Goal: Task Accomplishment & Management: Complete application form

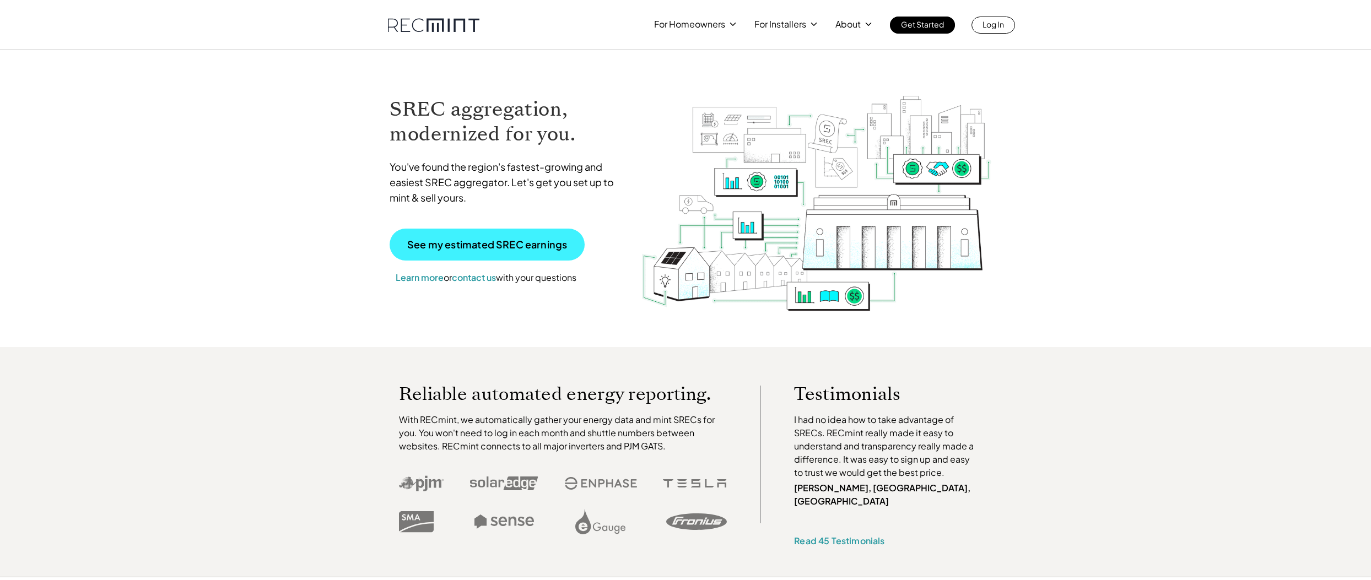
click at [471, 251] on link "See my estimated SREC earnings" at bounding box center [486, 245] width 195 height 32
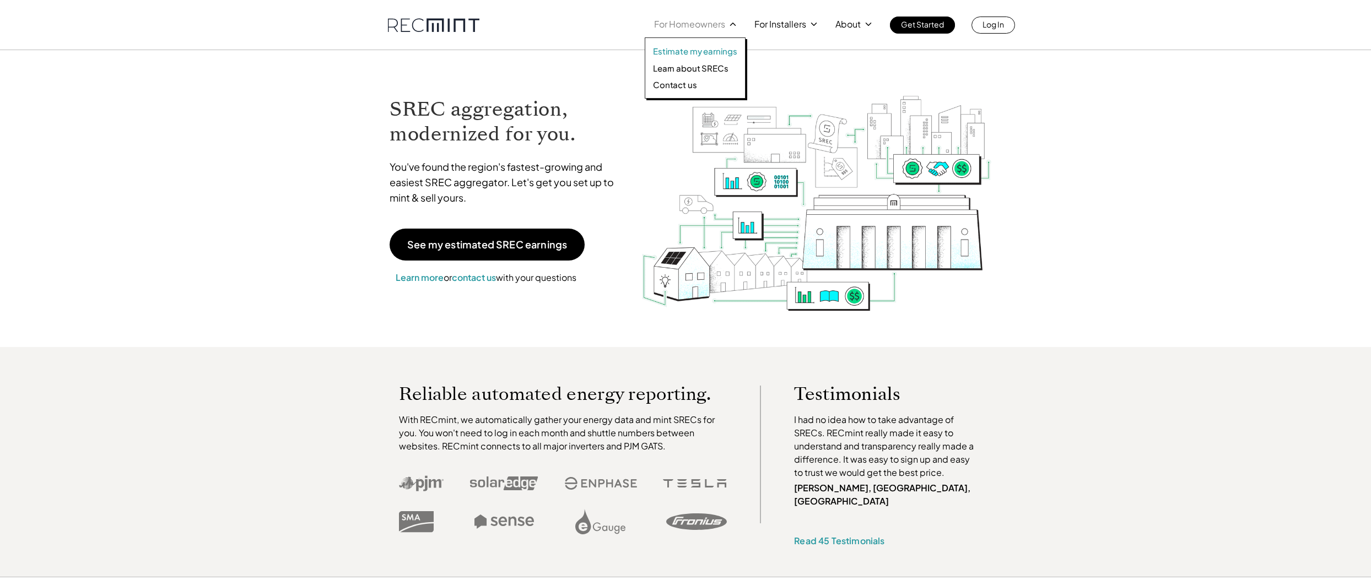
click at [690, 48] on p "Estimate my earnings" at bounding box center [695, 51] width 84 height 11
click at [678, 72] on p "Learn about SRECs" at bounding box center [690, 68] width 75 height 11
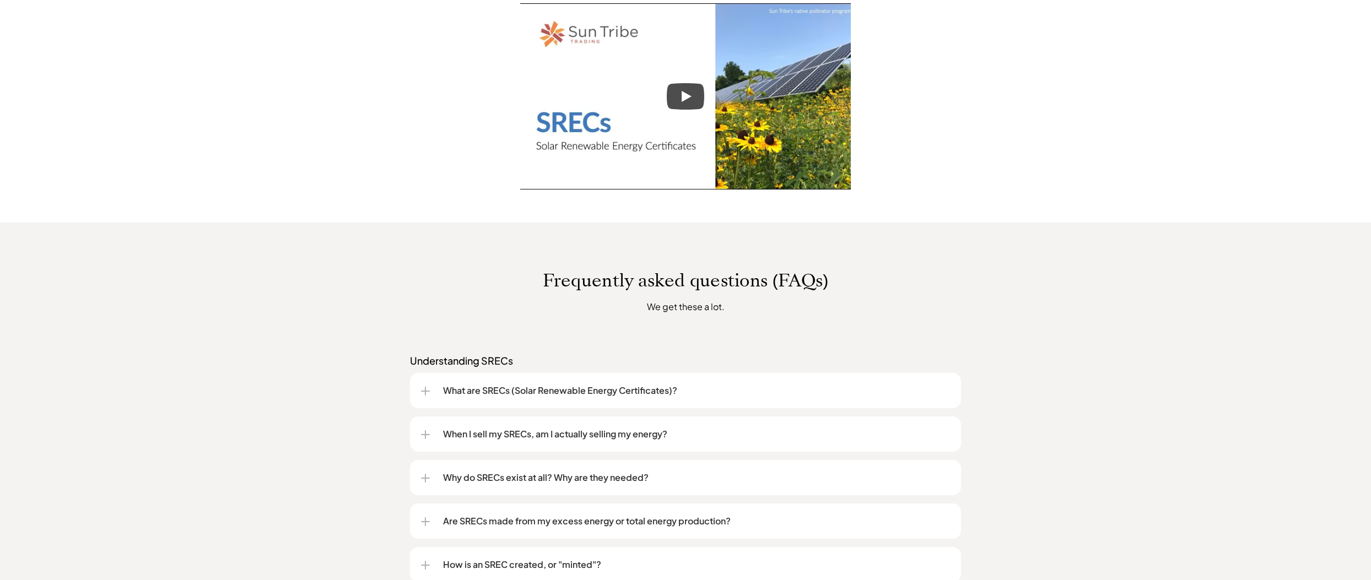
scroll to position [716, 0]
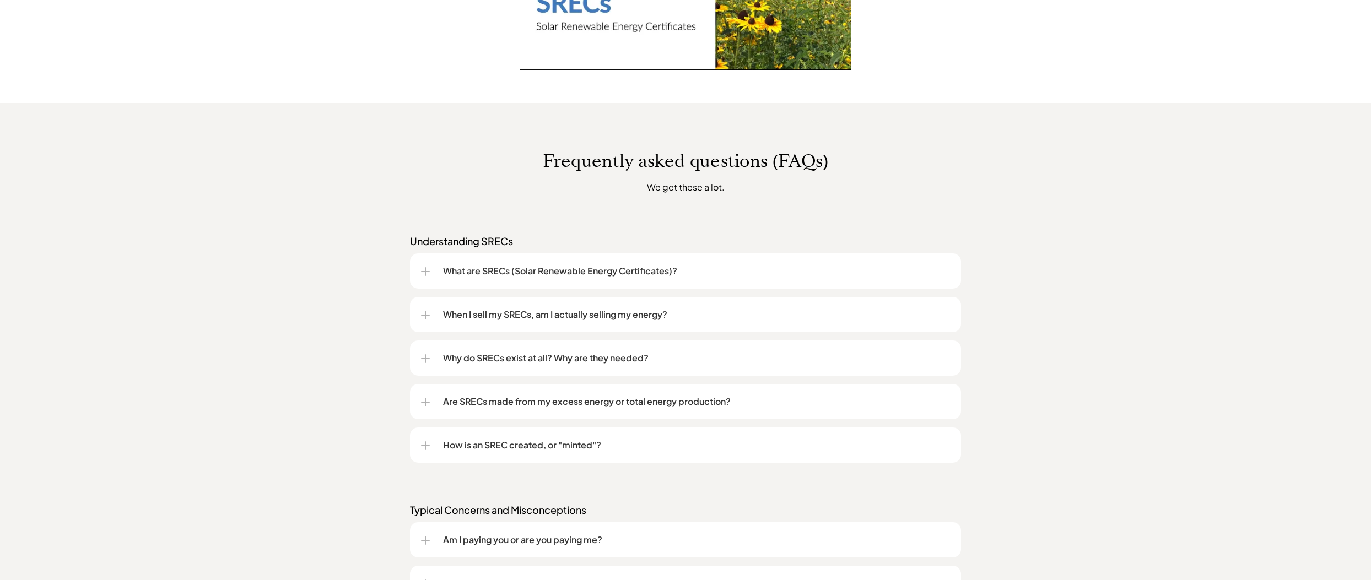
click at [561, 312] on p "When I sell my SRECs, am I actually selling my energy?" at bounding box center [696, 314] width 507 height 13
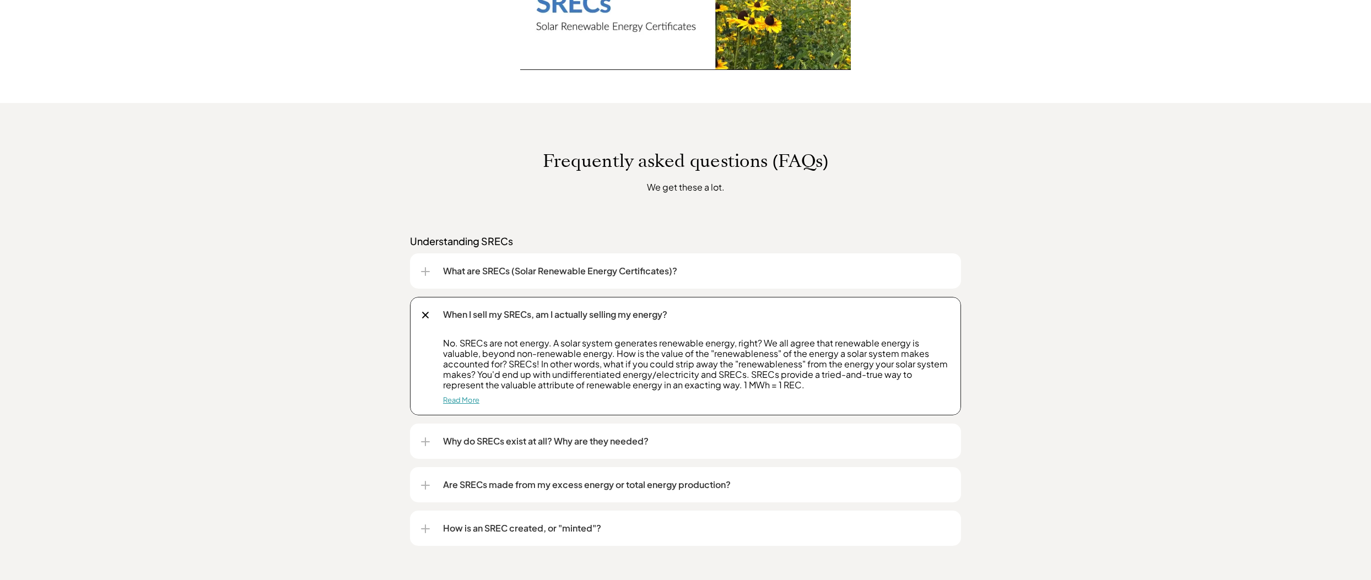
click at [469, 399] on link "Read More" at bounding box center [461, 400] width 36 height 9
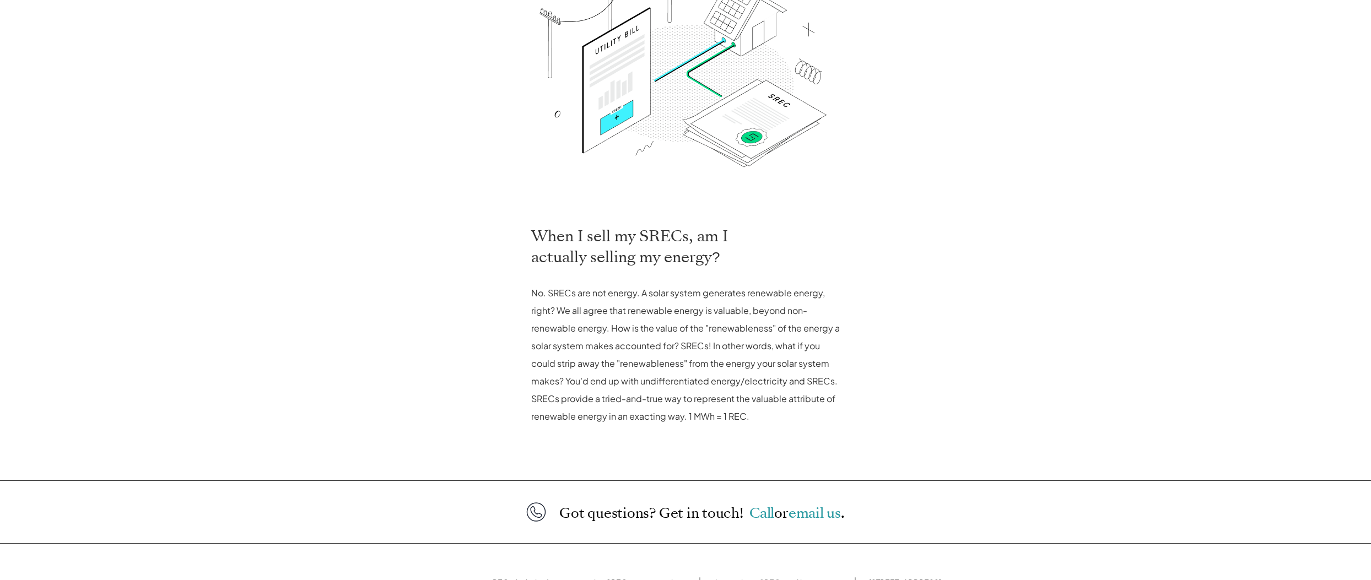
scroll to position [463, 0]
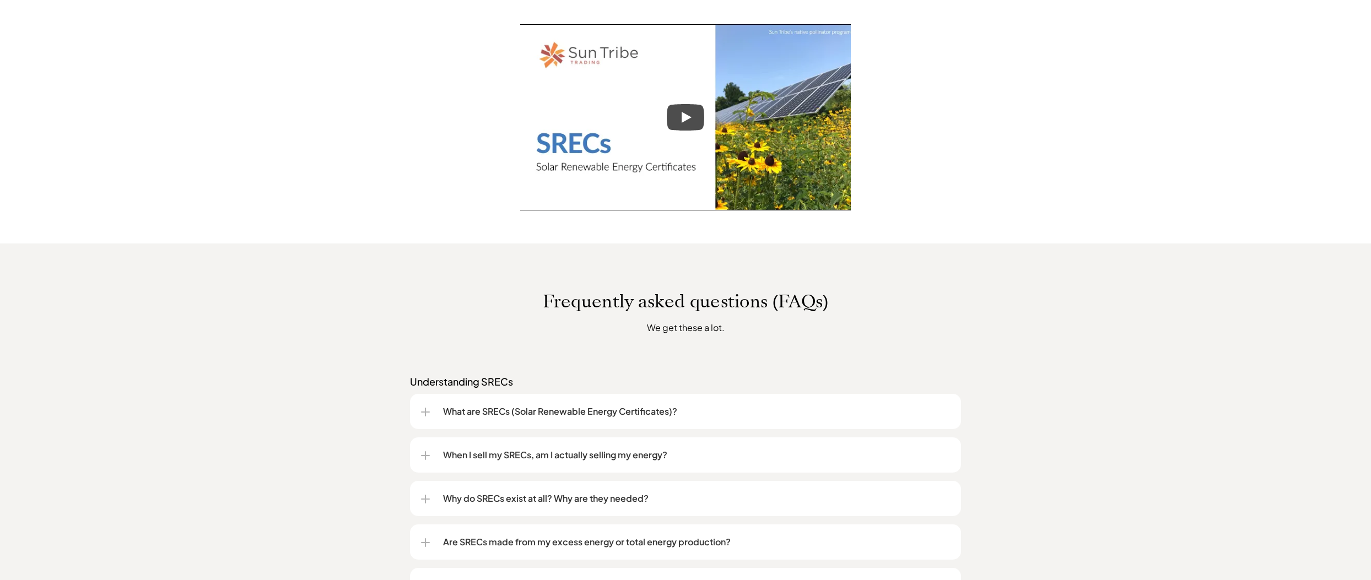
scroll to position [794, 0]
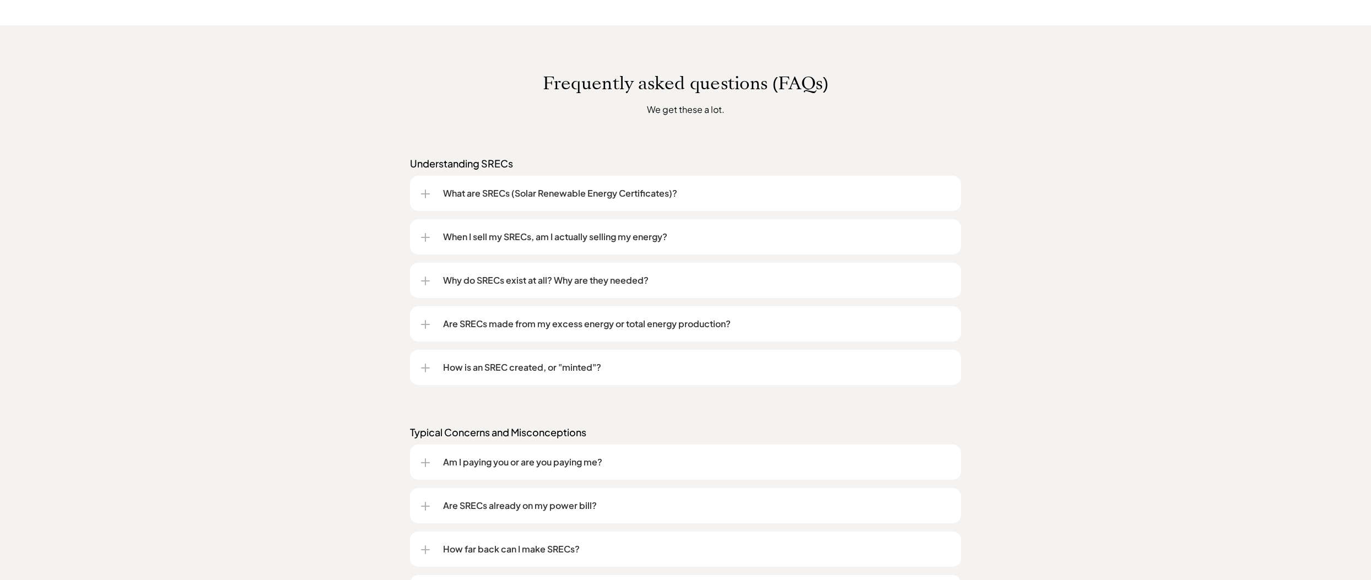
click at [496, 282] on p "Why do SRECs exist at all? Why are they needed?" at bounding box center [696, 280] width 507 height 13
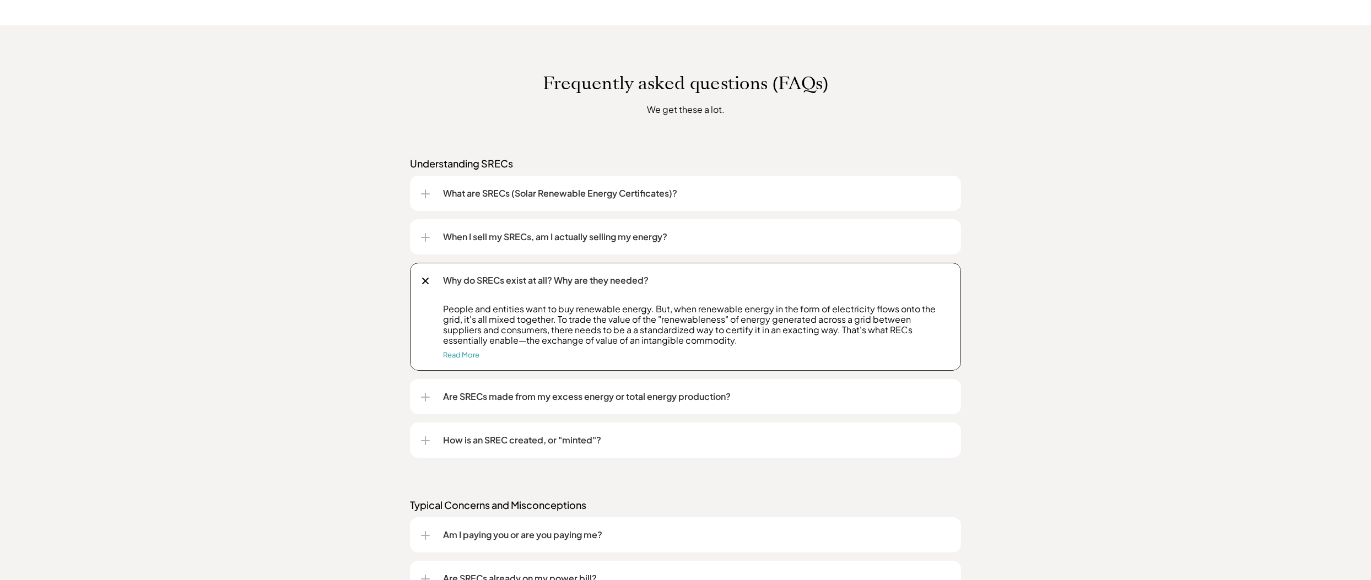
click at [672, 396] on p "Are SRECs made from my excess energy or total energy production?" at bounding box center [696, 396] width 507 height 13
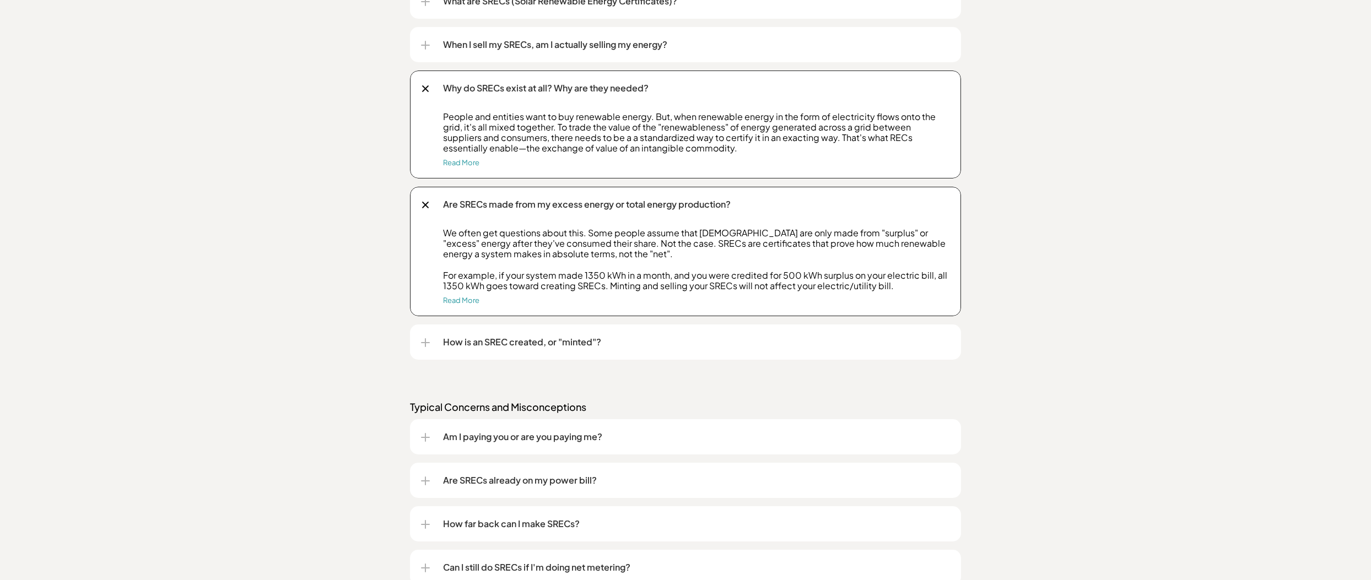
scroll to position [1014, 0]
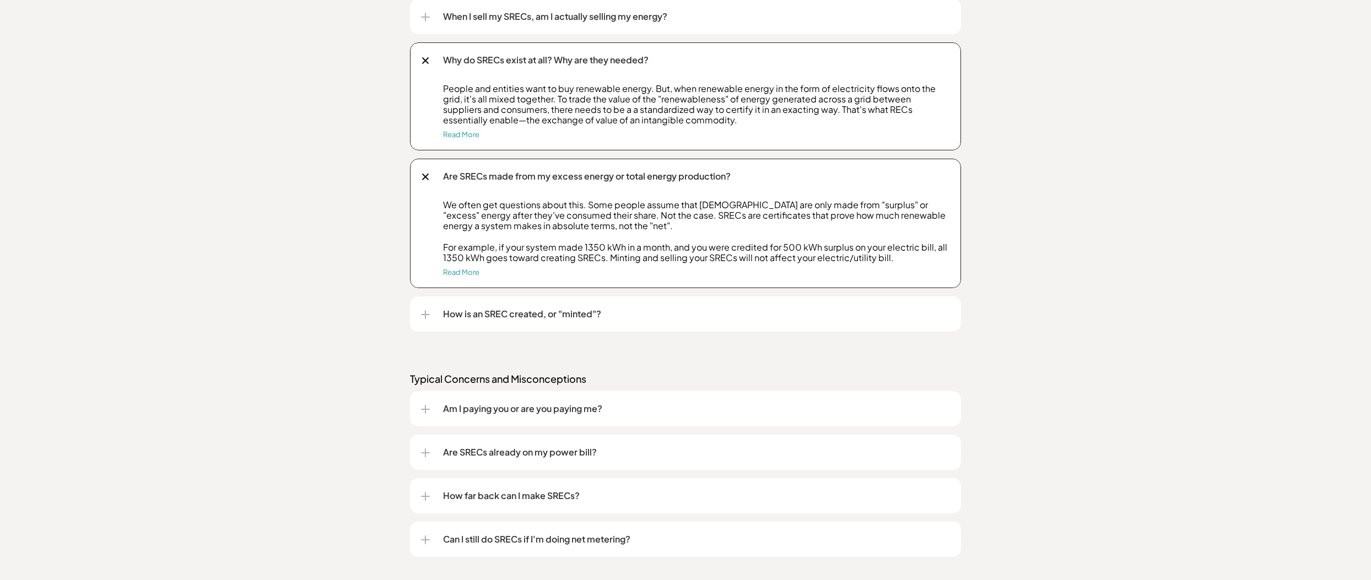
click at [586, 314] on p "How is an SREC created, or "minted"?" at bounding box center [696, 313] width 507 height 13
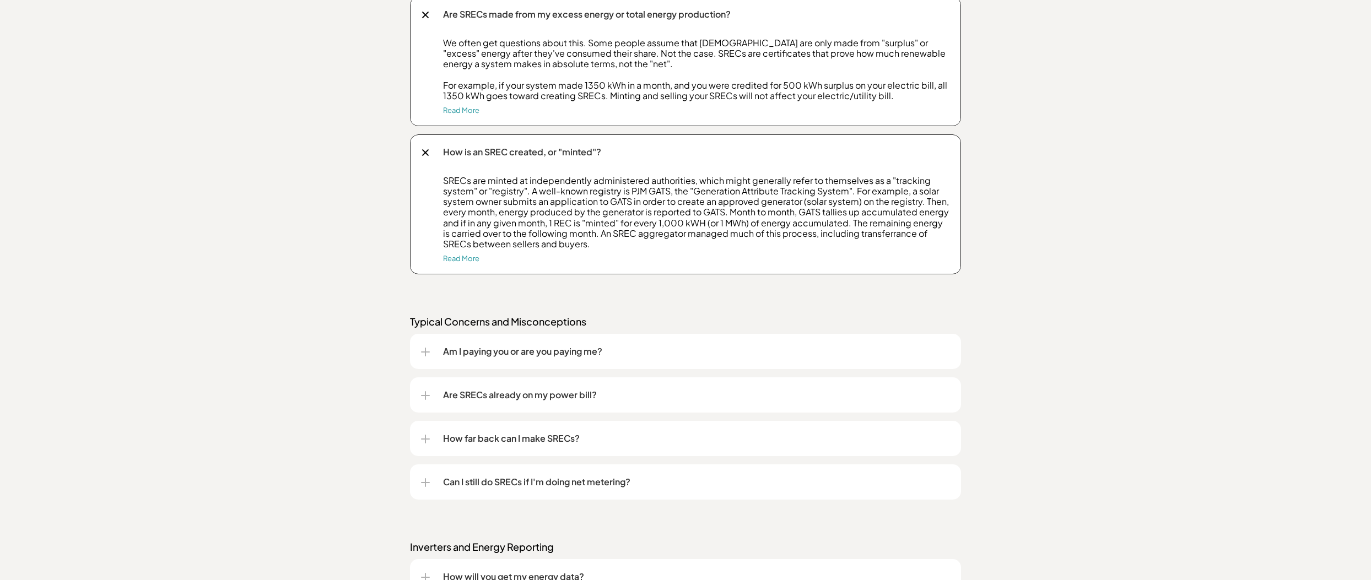
scroll to position [1235, 0]
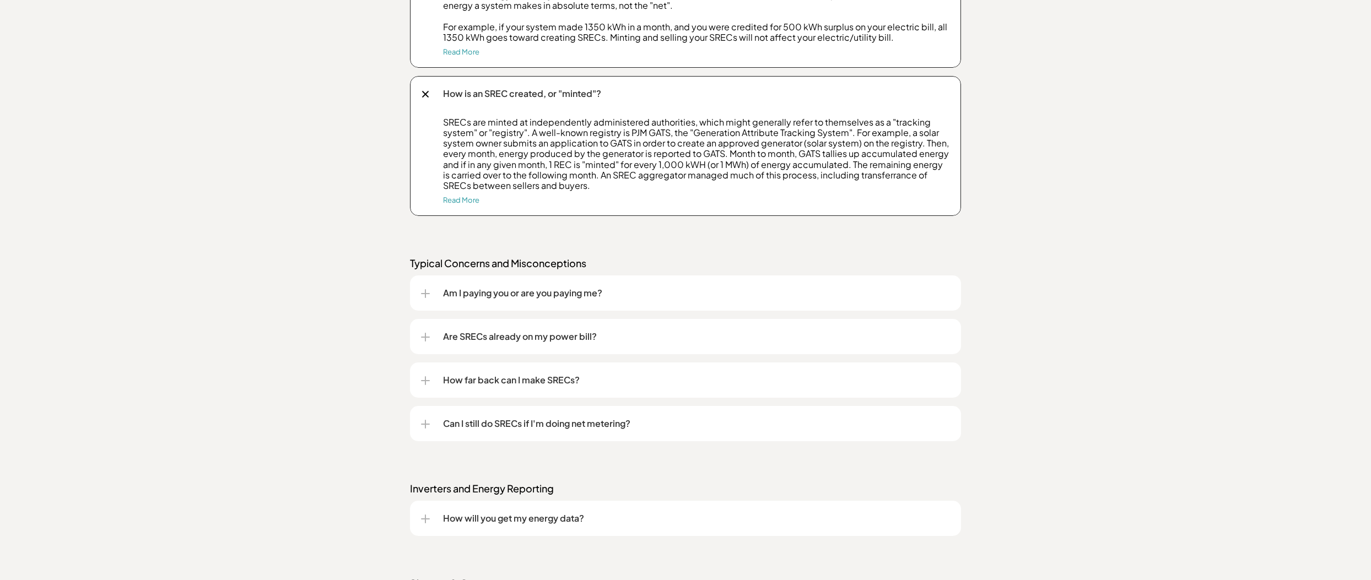
click at [593, 301] on div "Am I paying you or are you paying me?" at bounding box center [685, 292] width 529 height 35
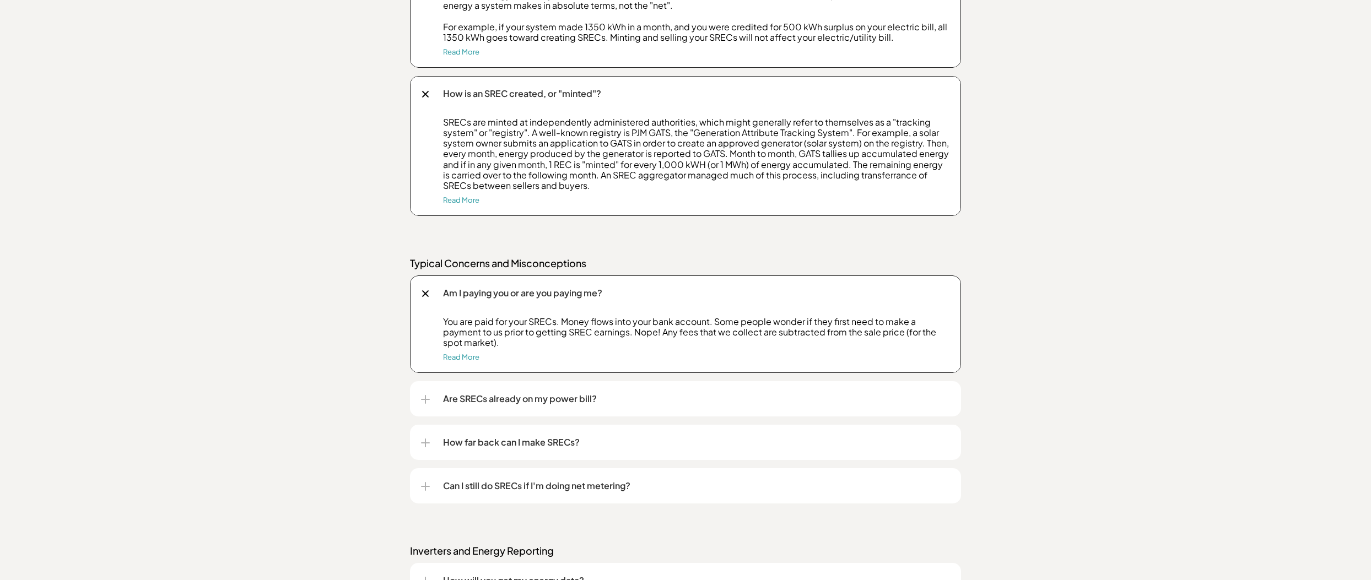
click at [597, 395] on p "Are SRECs already on my power bill?" at bounding box center [696, 398] width 507 height 13
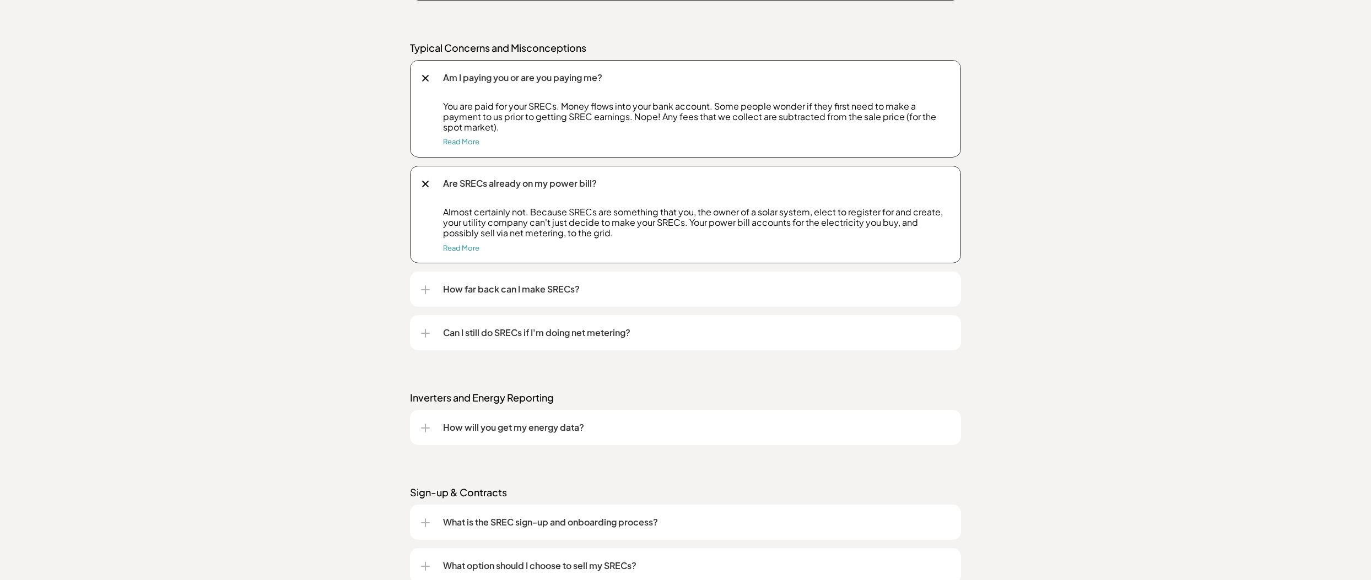
scroll to position [1455, 0]
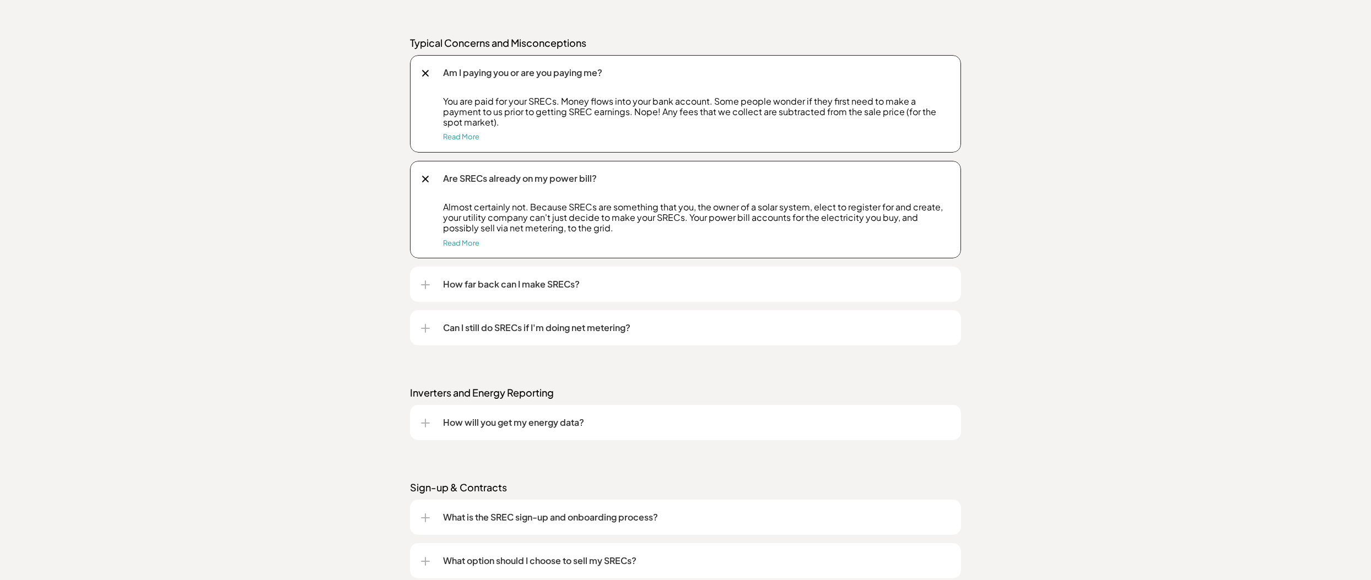
click at [573, 288] on p "How far back can I make SRECs?" at bounding box center [696, 284] width 507 height 13
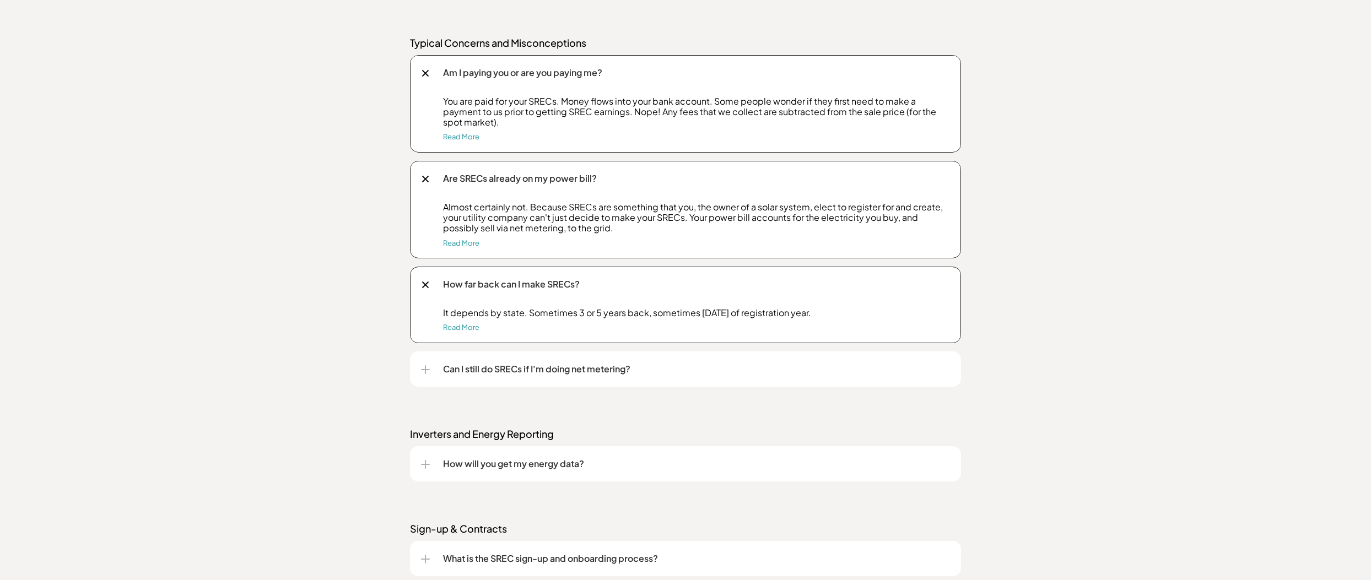
click at [614, 365] on p "Can I still do SRECs if I'm doing net metering?" at bounding box center [696, 368] width 507 height 13
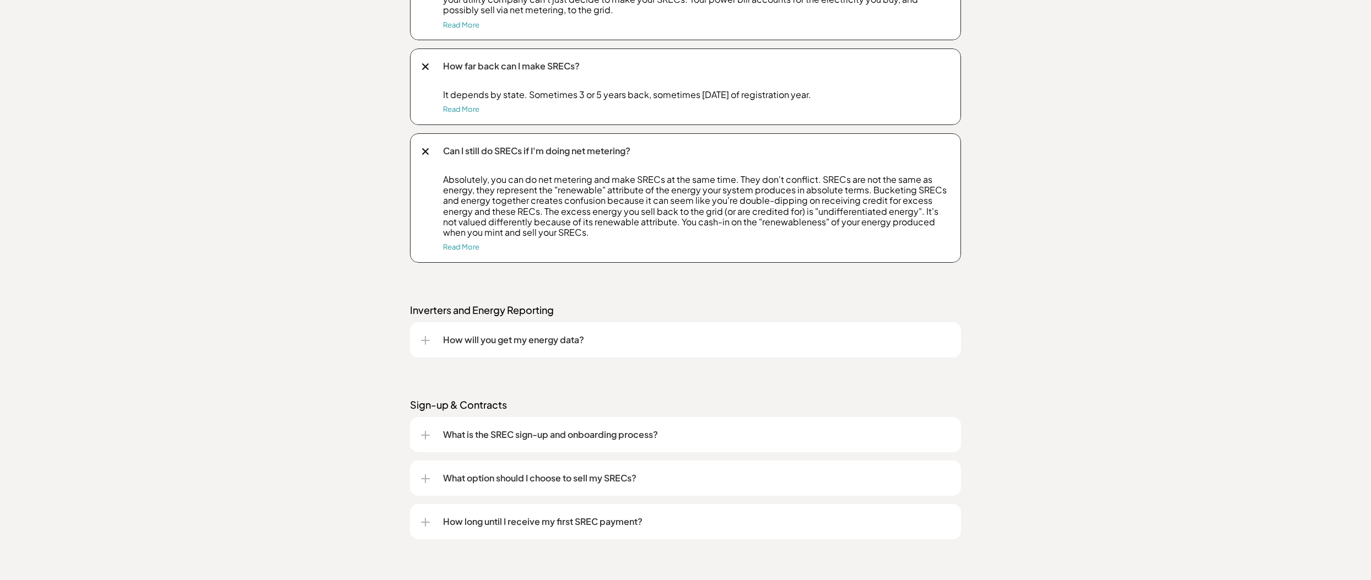
scroll to position [1730, 0]
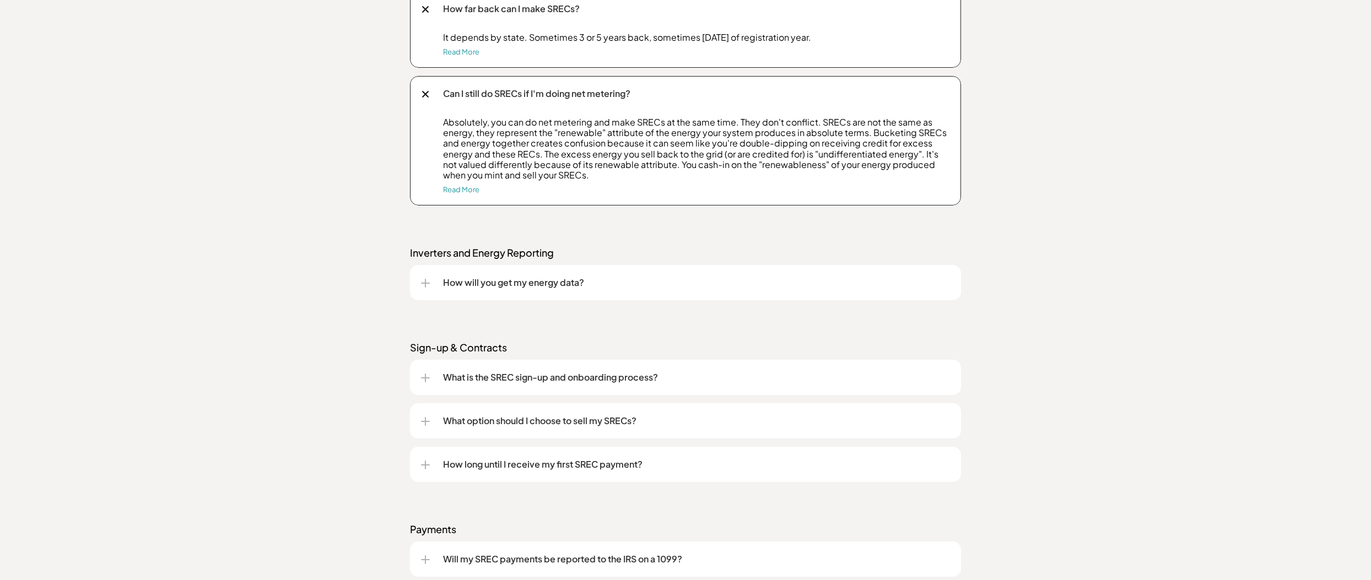
click at [558, 280] on p "How will you get my energy data?" at bounding box center [696, 282] width 507 height 13
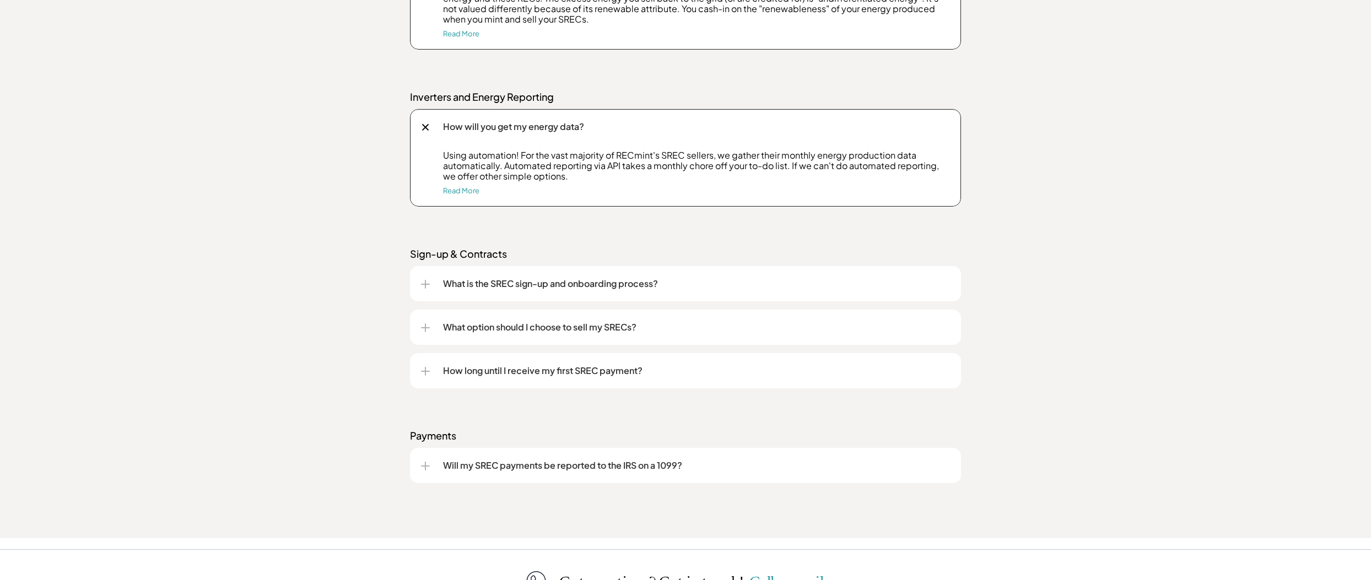
scroll to position [1896, 0]
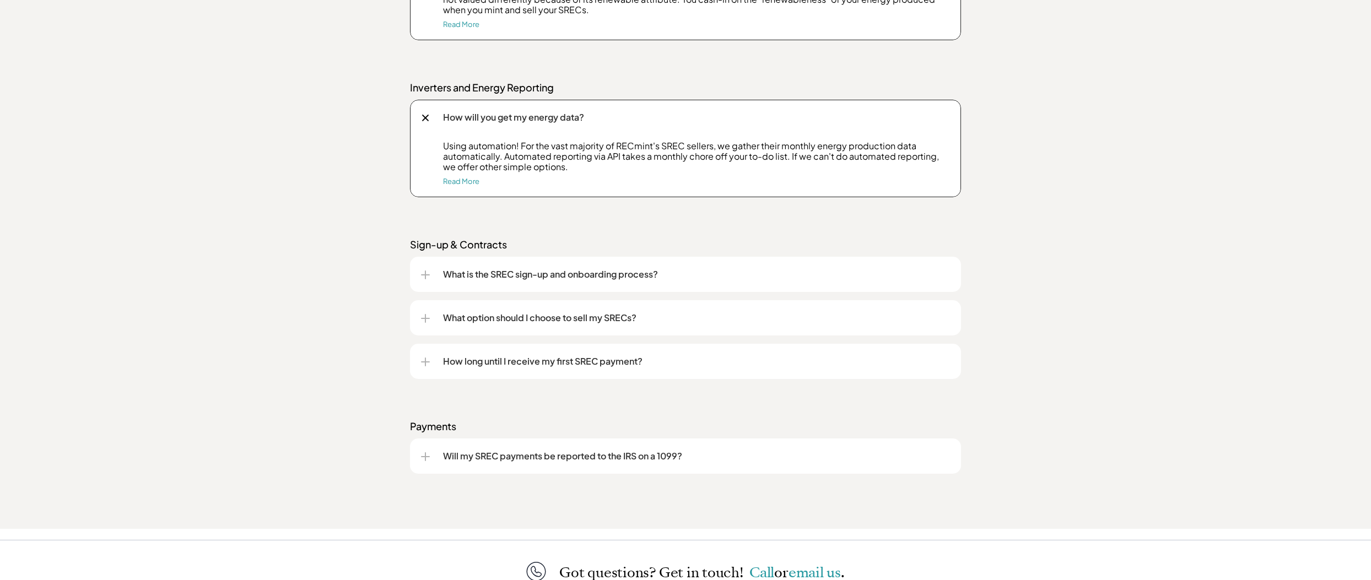
click at [642, 273] on p "What is the SREC sign-up and onboarding process?" at bounding box center [696, 274] width 507 height 13
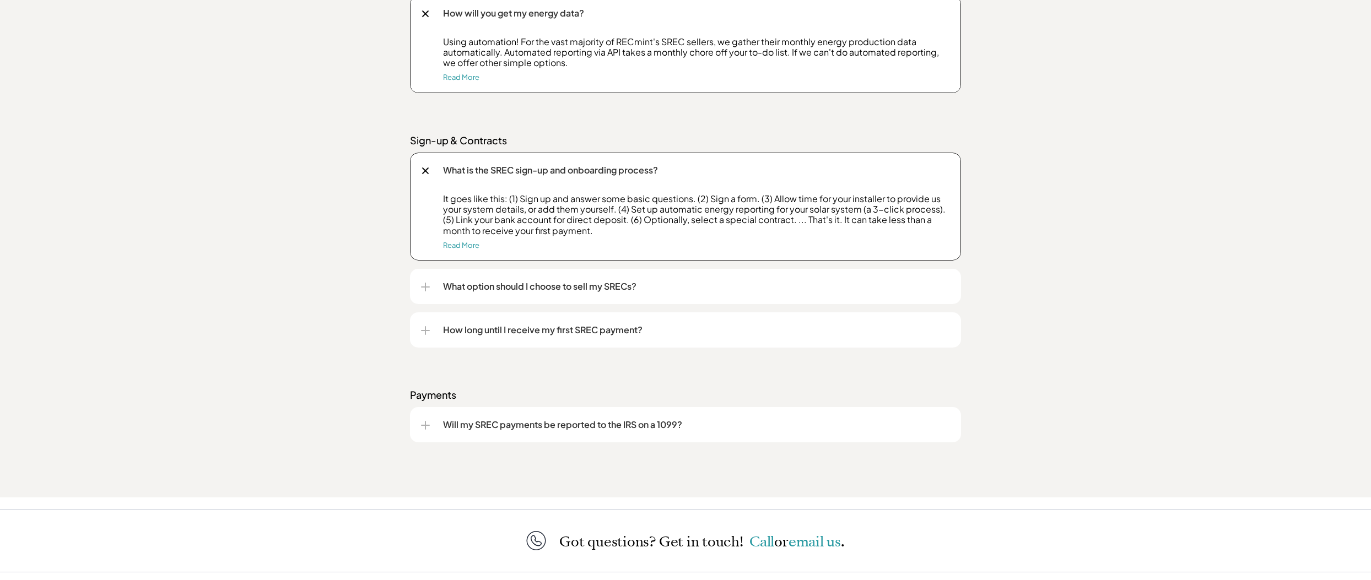
scroll to position [2006, 0]
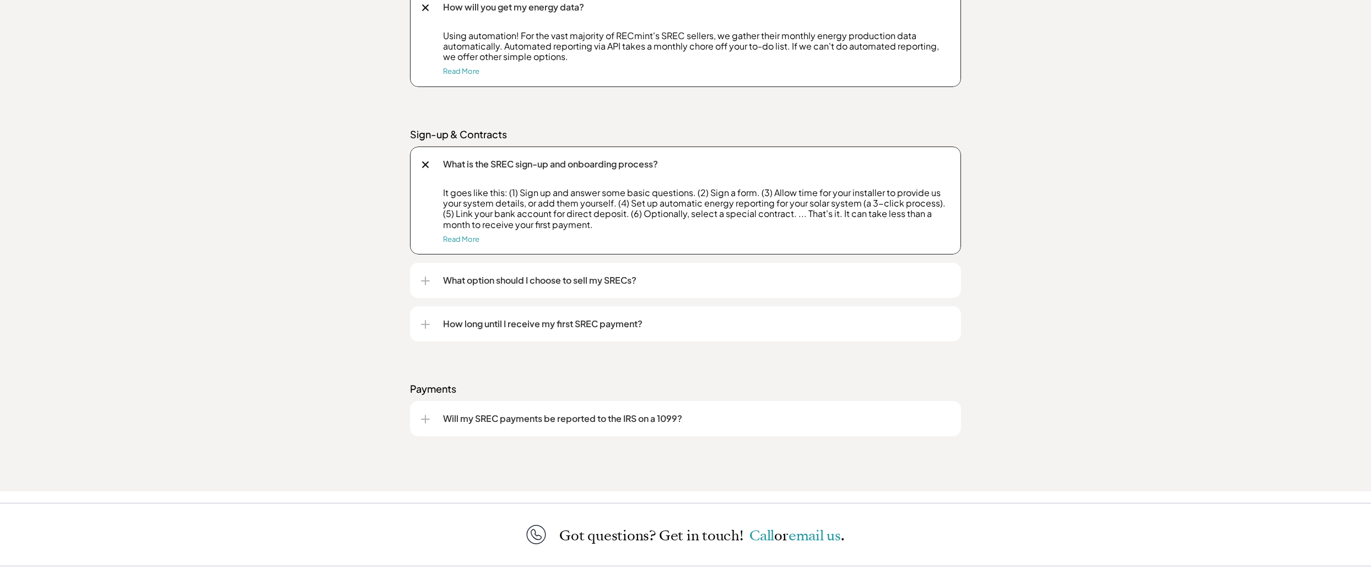
click at [624, 281] on p "What option should I choose to sell my SRECs?" at bounding box center [696, 280] width 507 height 13
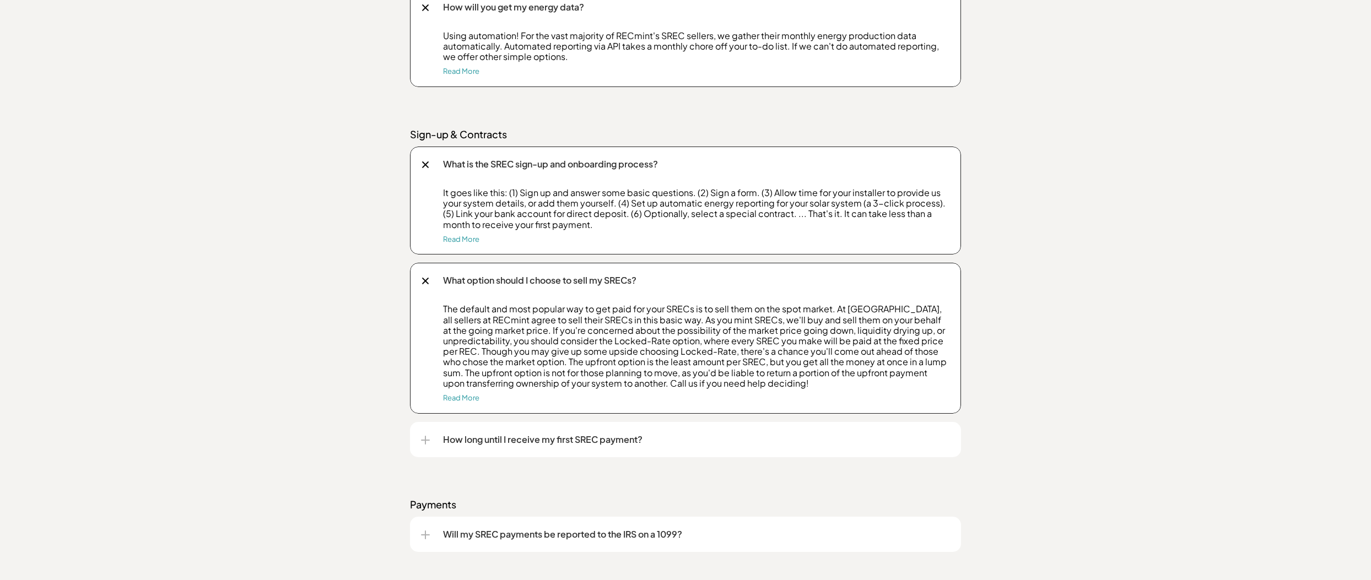
click at [638, 439] on p "How long until I receive my first SREC payment?" at bounding box center [696, 439] width 507 height 13
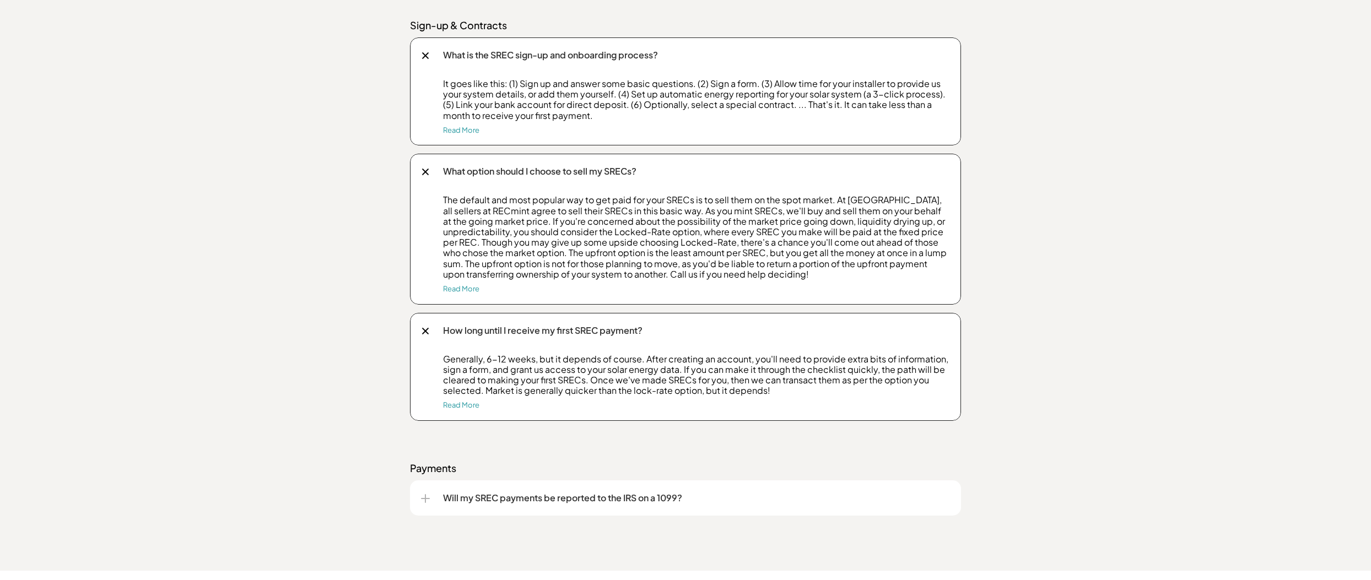
scroll to position [2171, 0]
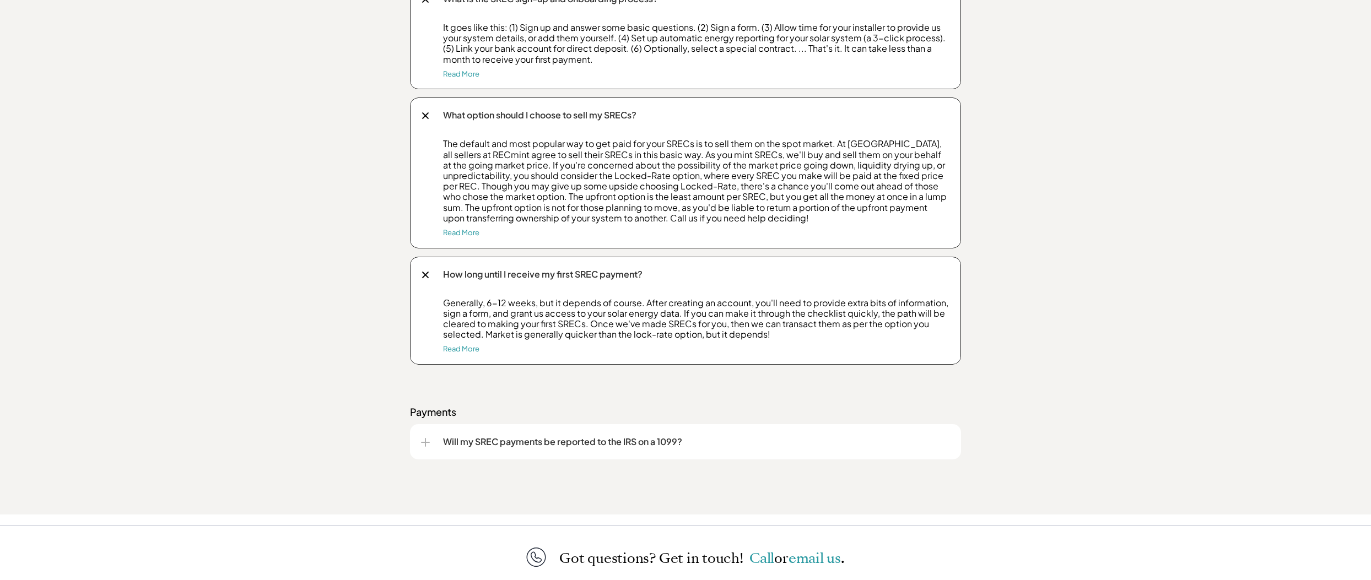
click at [618, 440] on p "Will my SREC payments be reported to the IRS on a 1099?" at bounding box center [696, 441] width 507 height 13
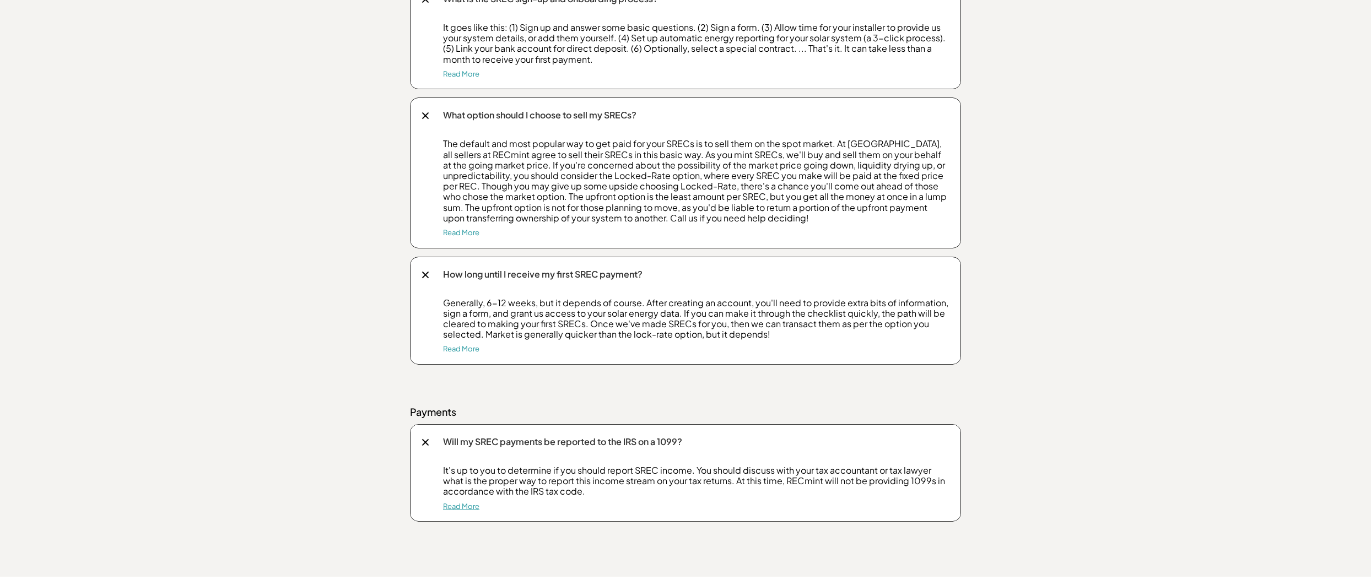
click at [463, 505] on link "Read More" at bounding box center [461, 506] width 36 height 9
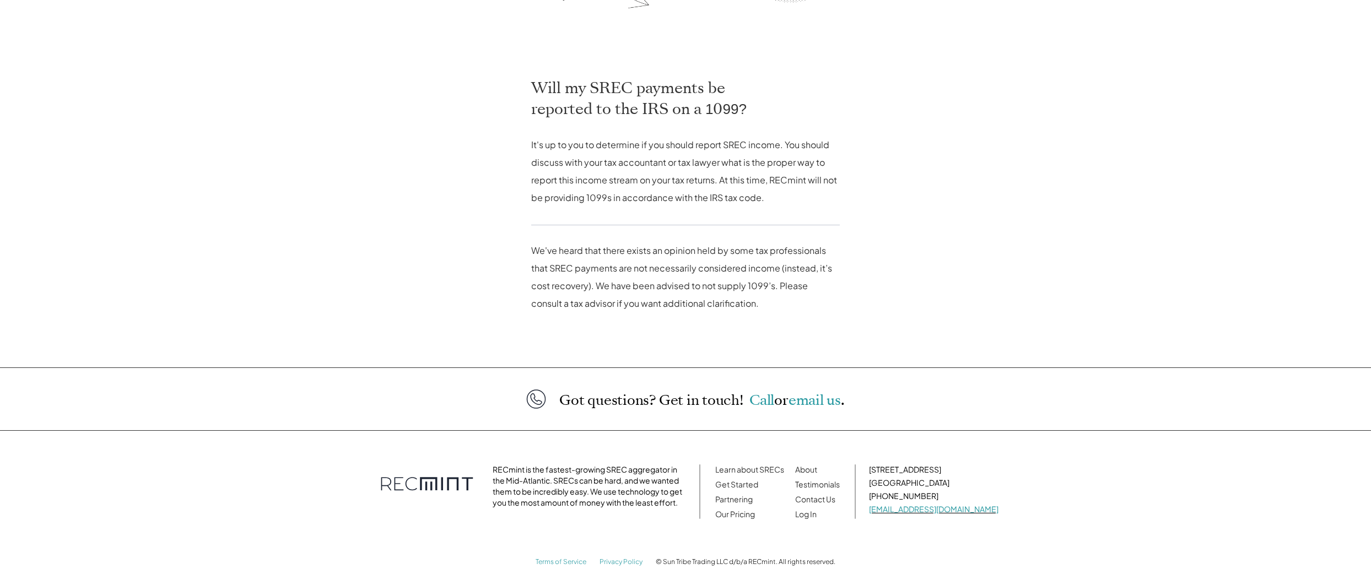
scroll to position [468, 0]
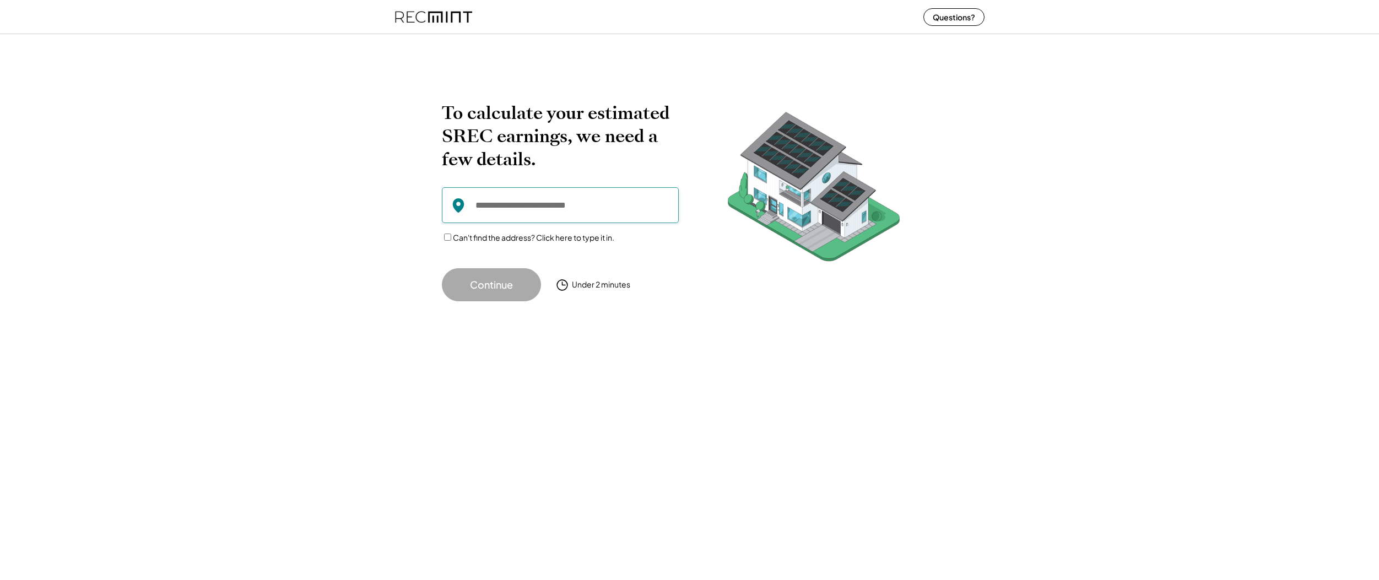
click at [517, 213] on input "input" at bounding box center [560, 205] width 237 height 36
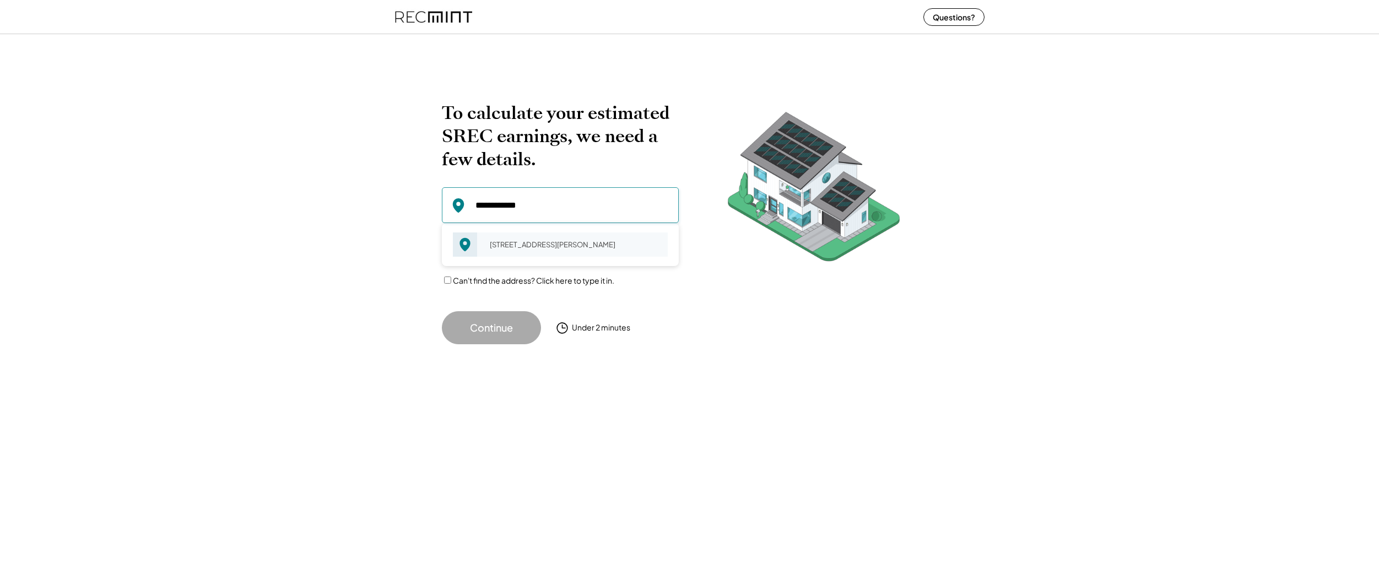
click at [570, 252] on div "7527 Old Columbia Rd Laurel, MD 20723" at bounding box center [575, 244] width 185 height 15
type input "**********"
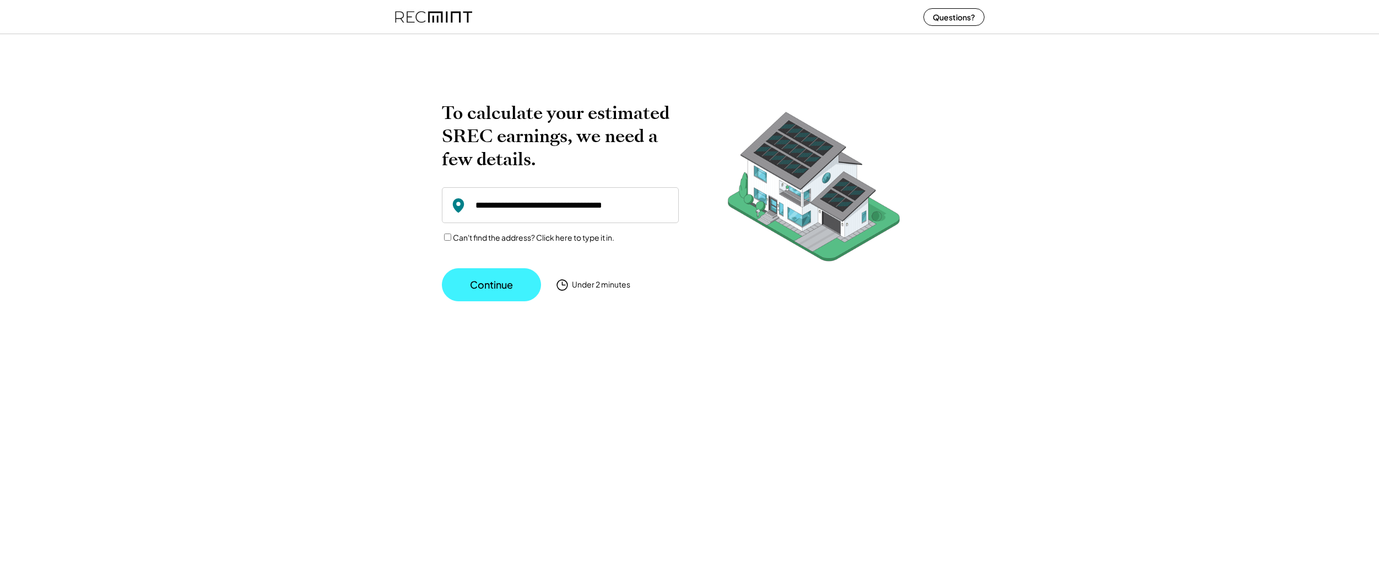
click at [509, 291] on button "Continue" at bounding box center [491, 284] width 99 height 33
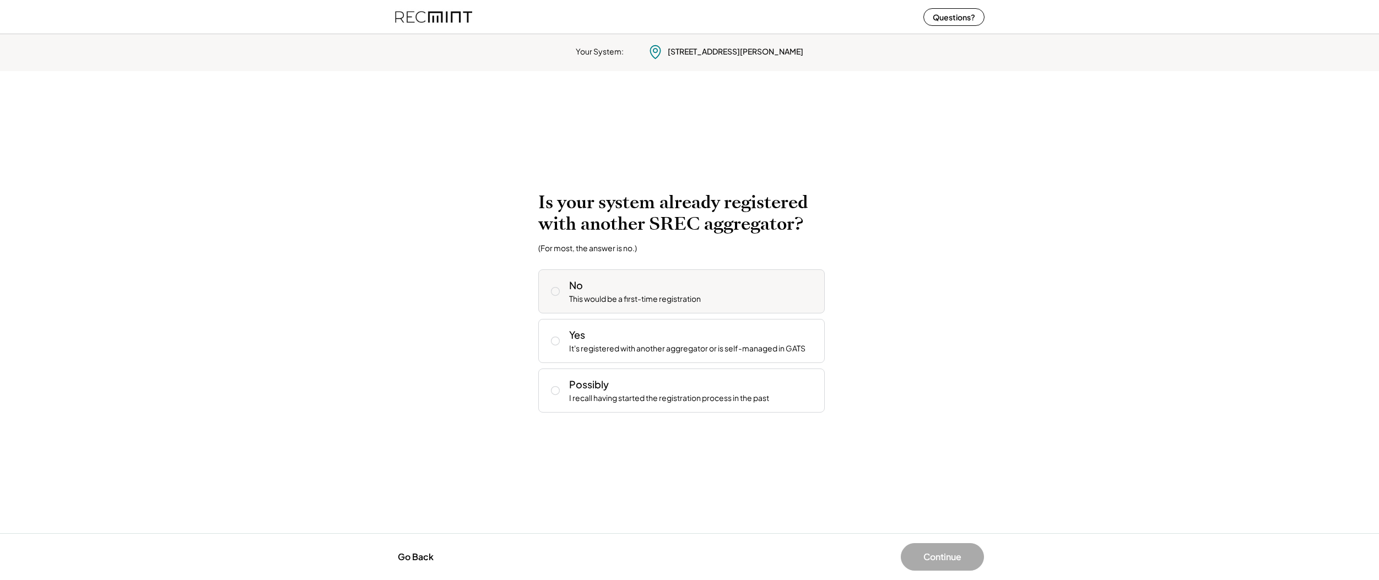
click at [555, 290] on icon at bounding box center [555, 291] width 11 height 11
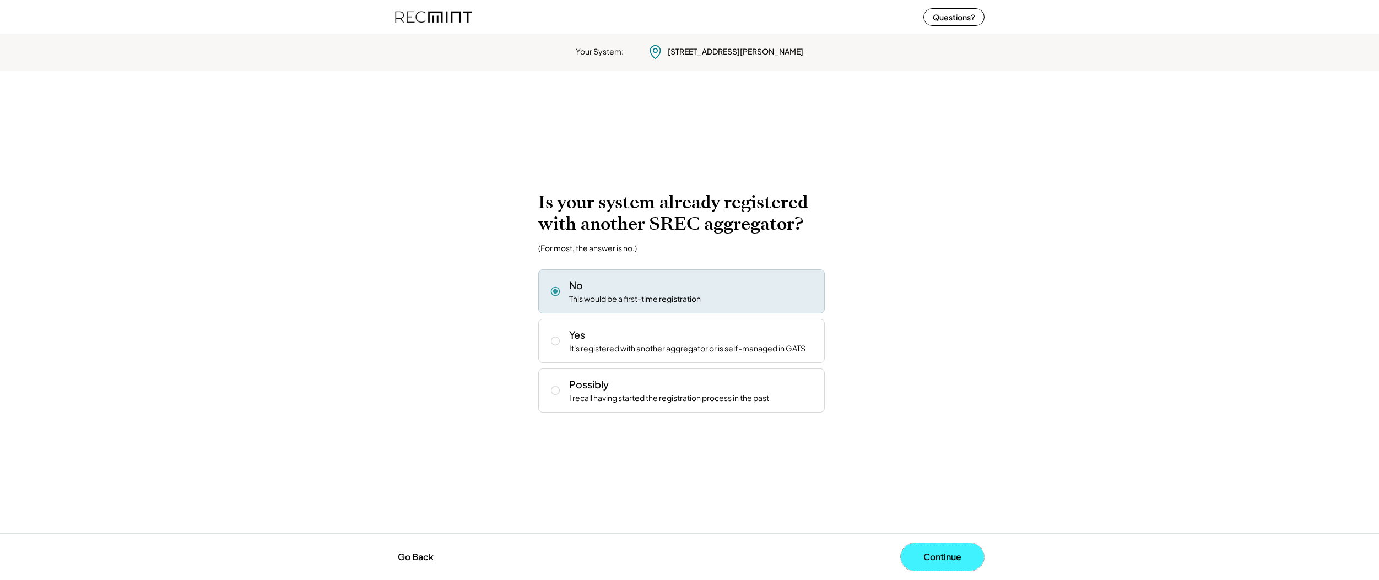
click at [950, 556] on button "Continue" at bounding box center [942, 557] width 83 height 28
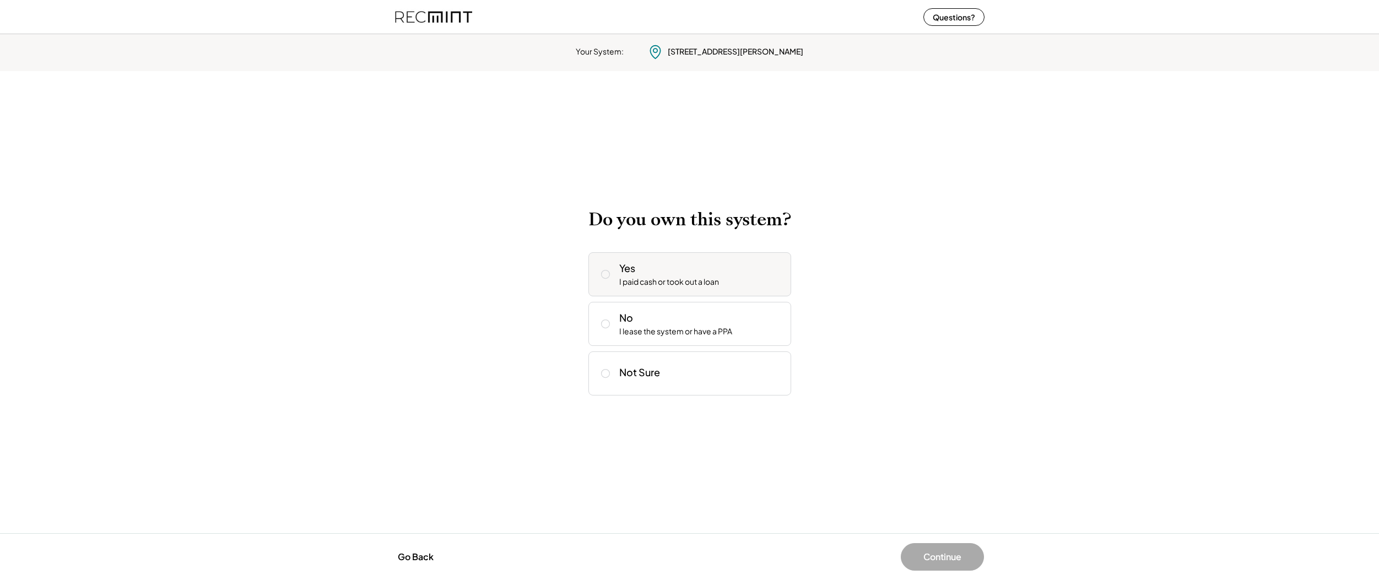
click at [610, 267] on button at bounding box center [605, 274] width 17 height 17
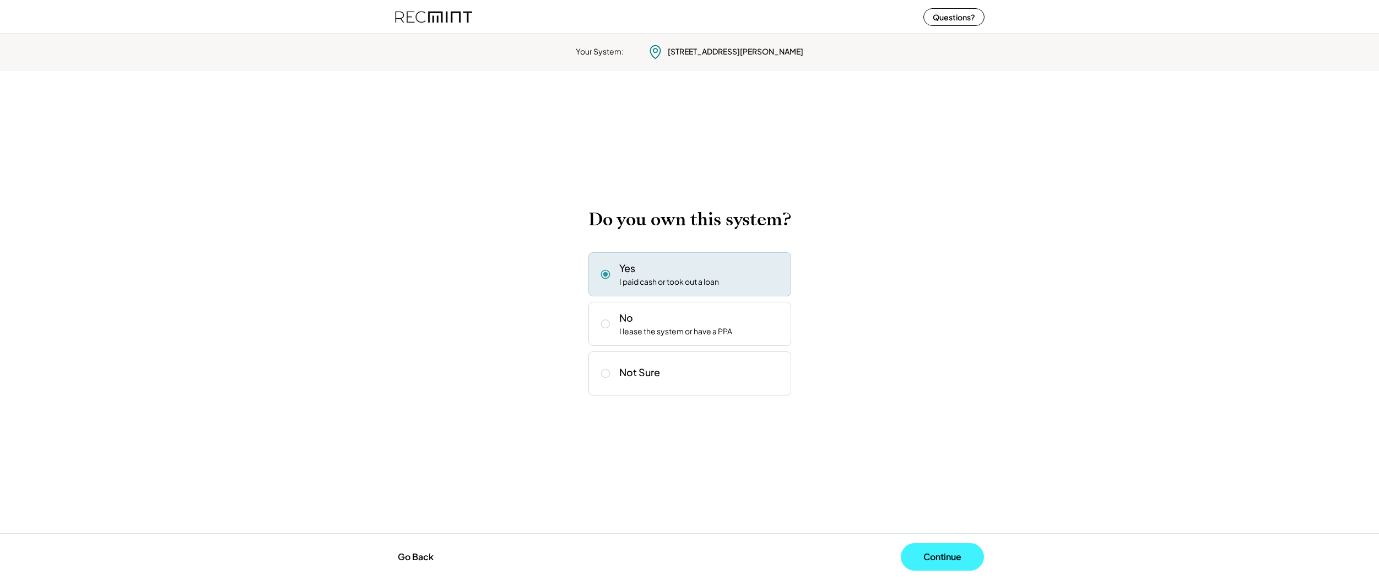
click at [943, 560] on button "Continue" at bounding box center [942, 557] width 83 height 28
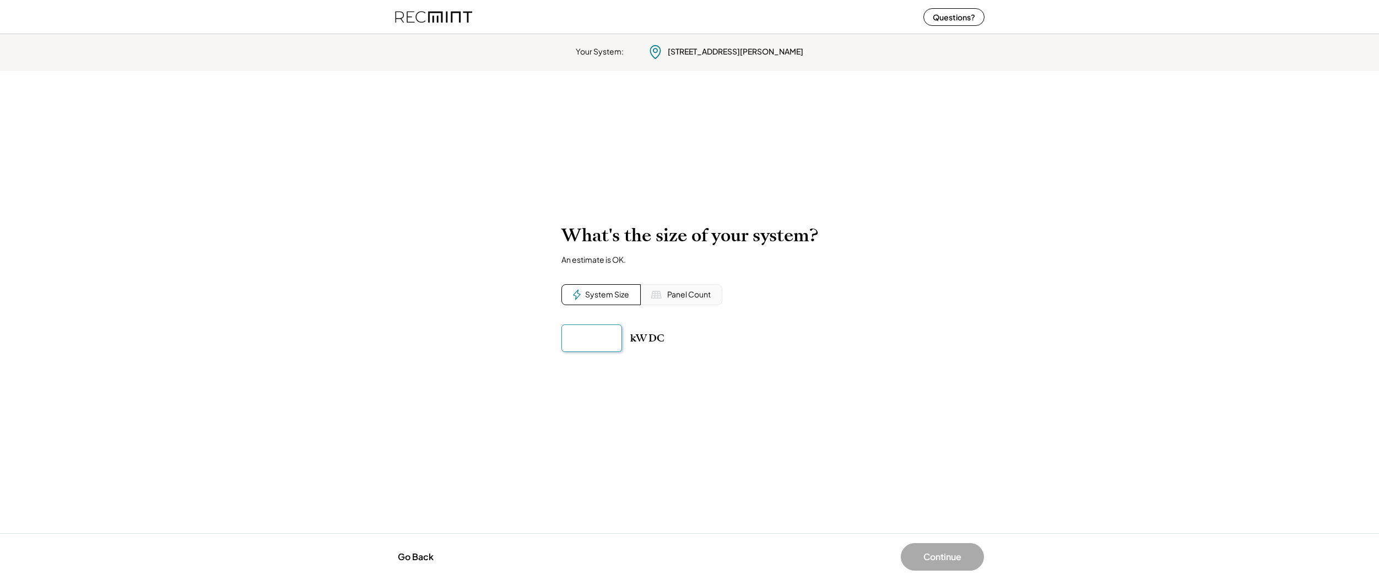
click at [570, 345] on input "input" at bounding box center [591, 338] width 61 height 28
type input "******"
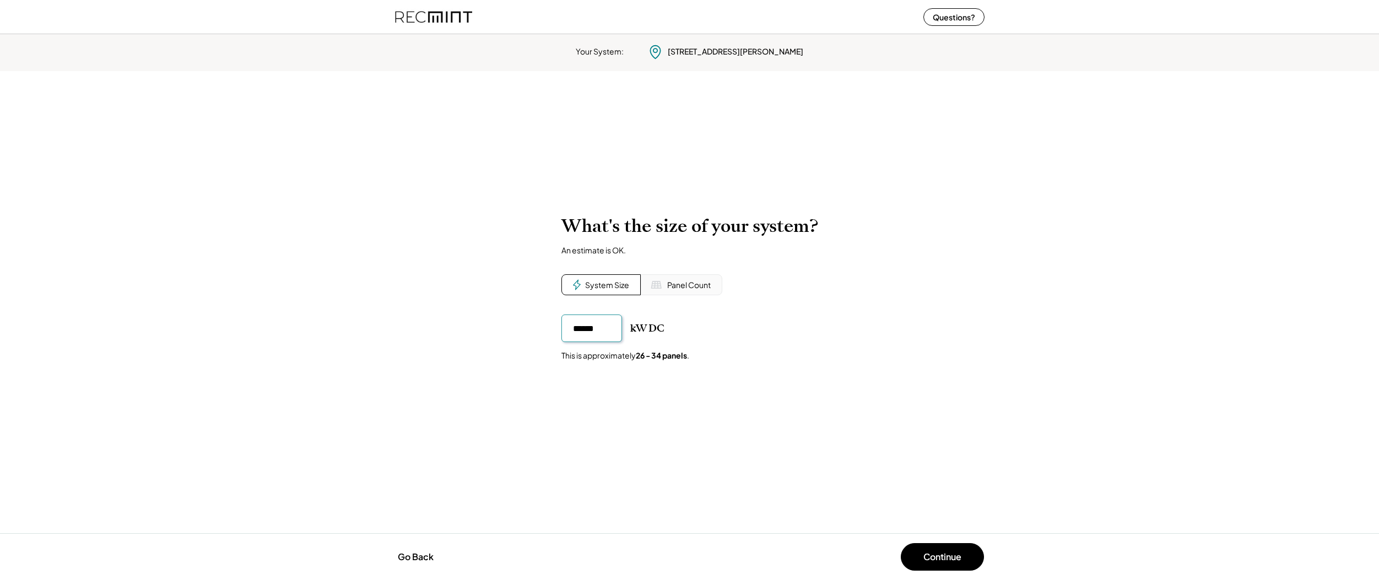
click at [665, 282] on div "Panel Count" at bounding box center [682, 284] width 82 height 21
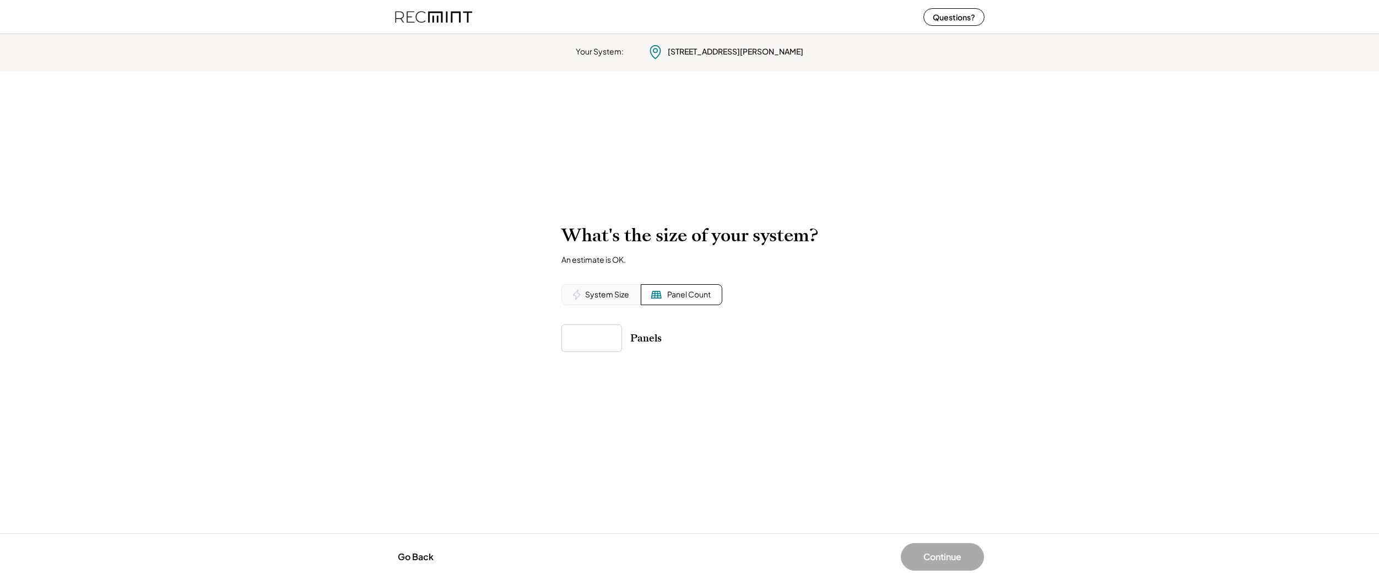
click at [594, 338] on input "input" at bounding box center [591, 338] width 61 height 28
type input "**"
click at [607, 294] on div "System Size" at bounding box center [607, 294] width 44 height 11
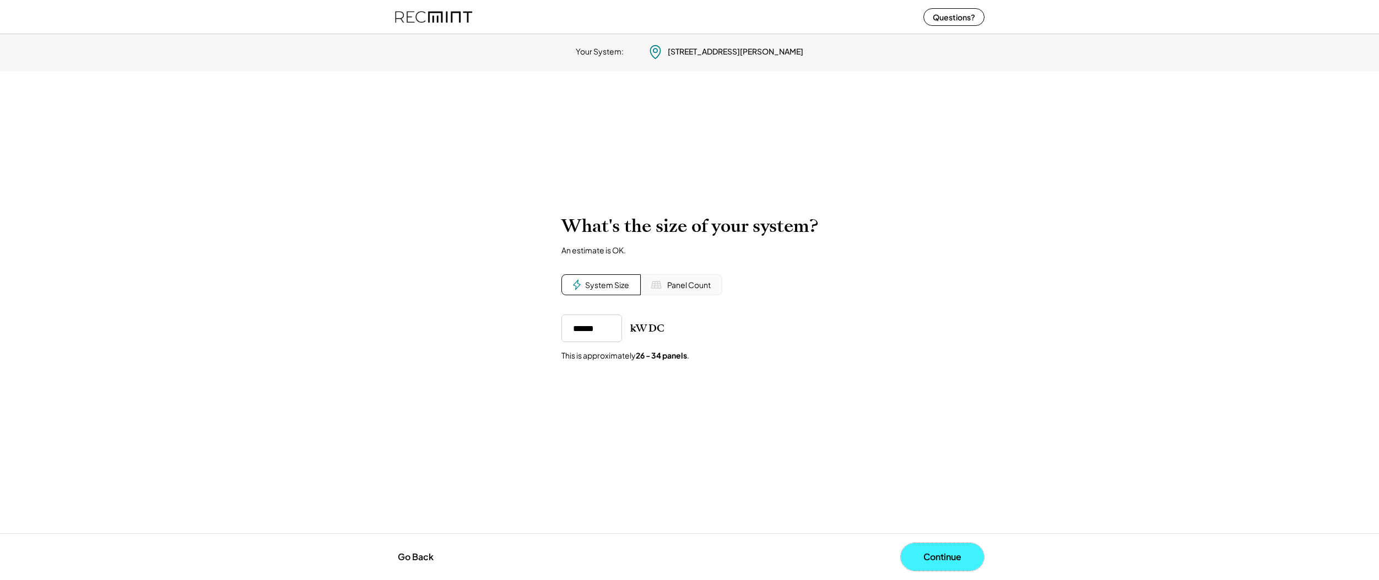
click at [945, 557] on button "Continue" at bounding box center [942, 557] width 83 height 28
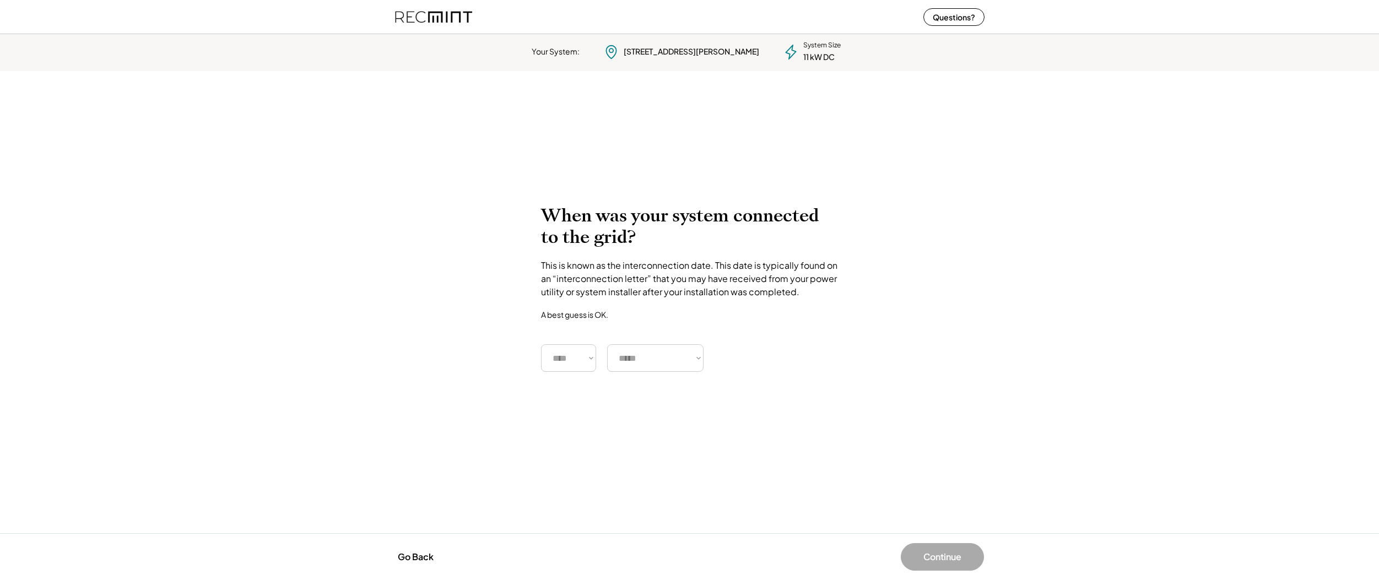
click at [570, 344] on div "When was your system connected to the grid? This is known as the interconnectio…" at bounding box center [689, 288] width 297 height 167
click at [654, 223] on h2 "When was your system connected to the grid?" at bounding box center [689, 226] width 297 height 43
click at [594, 360] on select "**** **** **** **** **** **** **** **** **** **** **** **** **** **** ****" at bounding box center [568, 358] width 55 height 28
click at [585, 360] on select "**** **** **** **** **** **** **** **** **** **** **** **** **** **** ****" at bounding box center [568, 358] width 55 height 28
select select "****"
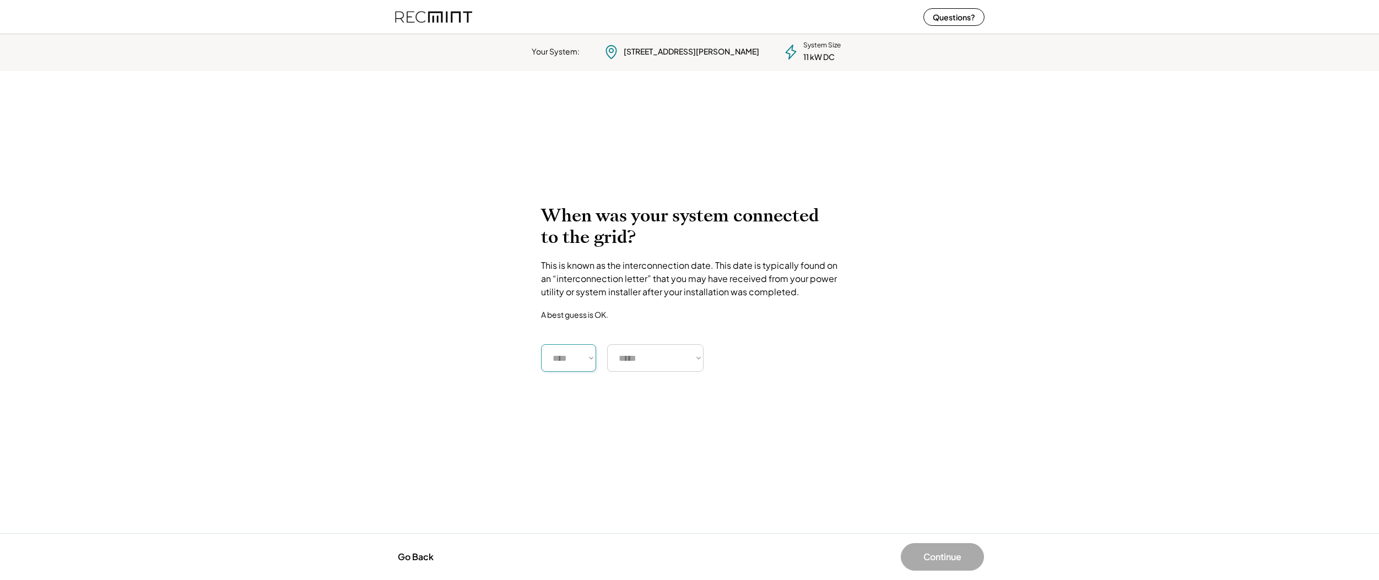
click at [541, 344] on select "**** **** **** **** **** **** **** **** **** **** **** **** **** **** ****" at bounding box center [568, 358] width 55 height 28
click at [684, 358] on select "***** ******* ******** ***** ***** *** **** **** ****** ********* ******* *****…" at bounding box center [655, 358] width 96 height 28
select select "******"
click at [607, 344] on select "***** ******* ******** ***** ***** *** **** **** ****** ********* ******* *****…" at bounding box center [655, 358] width 96 height 28
click at [933, 551] on button "Continue" at bounding box center [942, 557] width 83 height 28
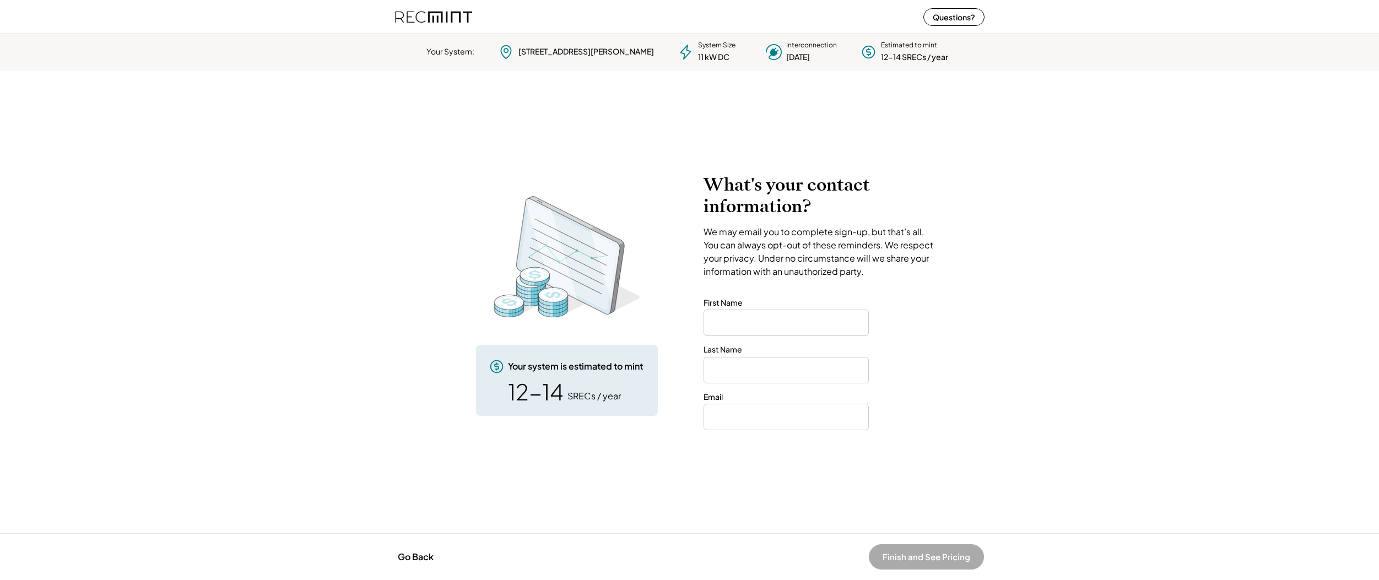
click at [756, 327] on input "input" at bounding box center [786, 323] width 165 height 26
click at [445, 29] on img at bounding box center [433, 16] width 77 height 29
click at [443, 19] on img at bounding box center [433, 16] width 77 height 29
click at [417, 554] on button "Go Back" at bounding box center [415, 557] width 42 height 24
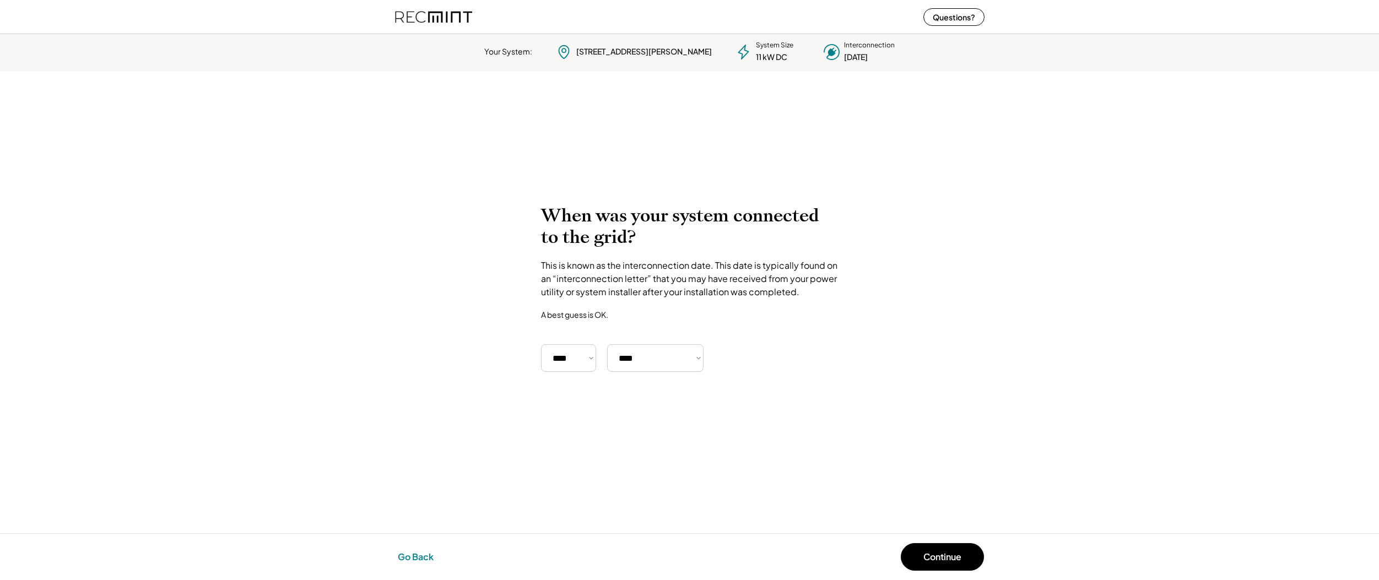
click at [414, 553] on button "Go Back" at bounding box center [415, 557] width 42 height 24
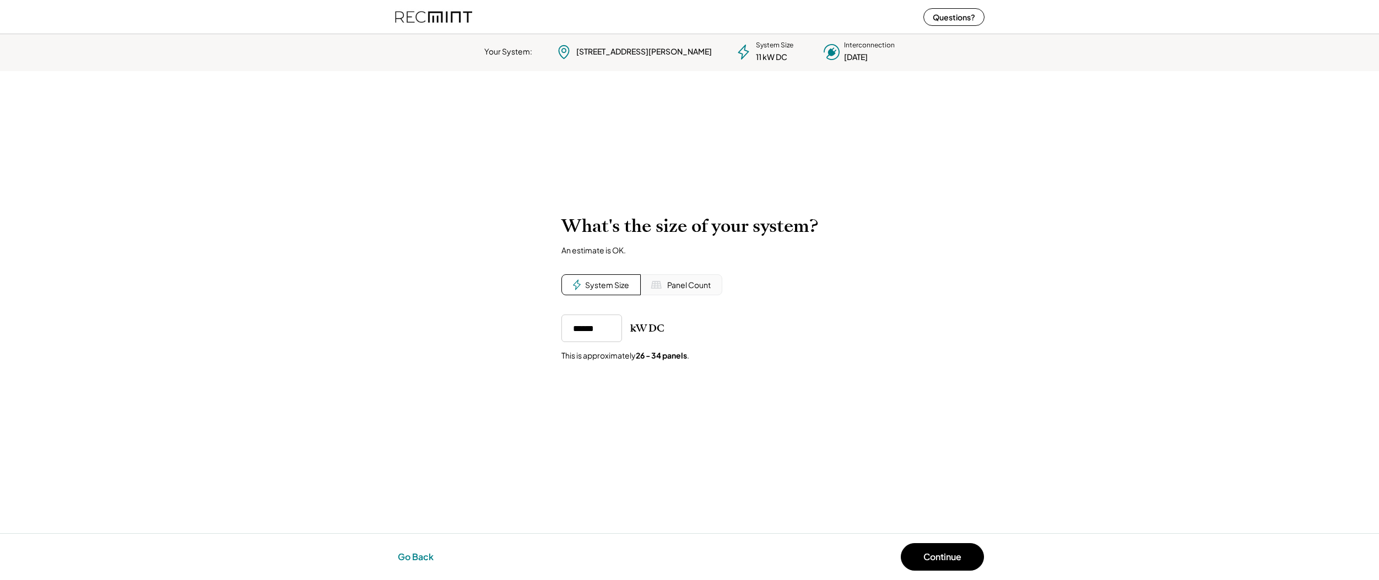
click at [414, 553] on button "Go Back" at bounding box center [415, 557] width 42 height 24
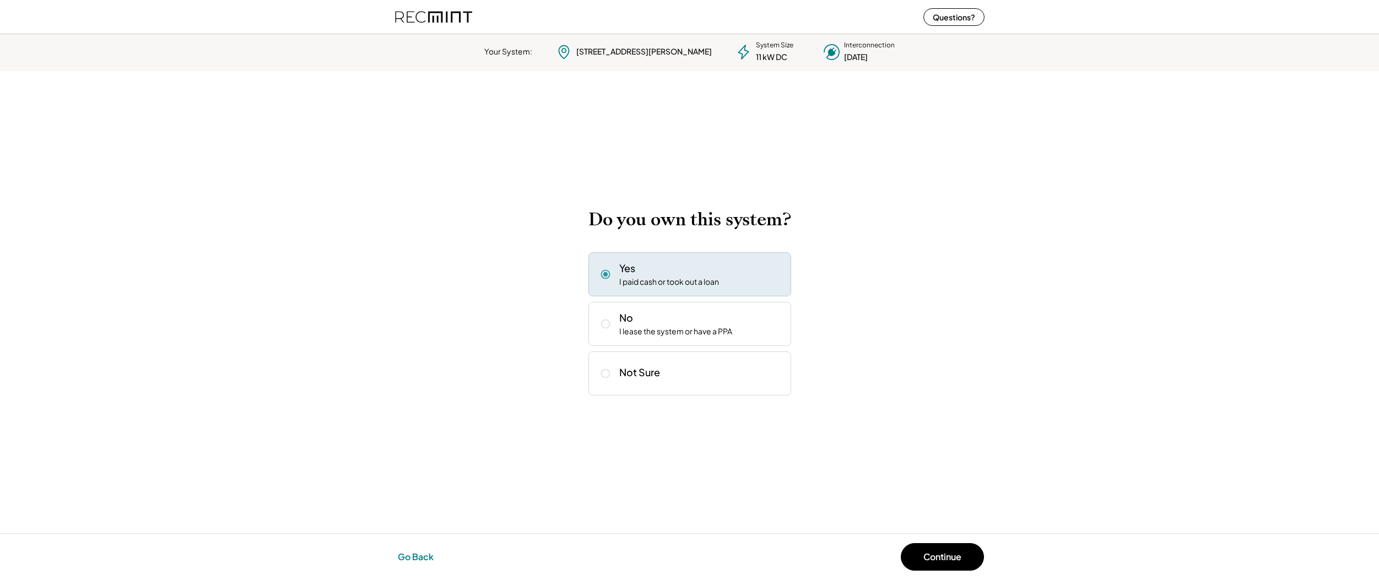
click at [413, 553] on button "Go Back" at bounding box center [415, 557] width 42 height 24
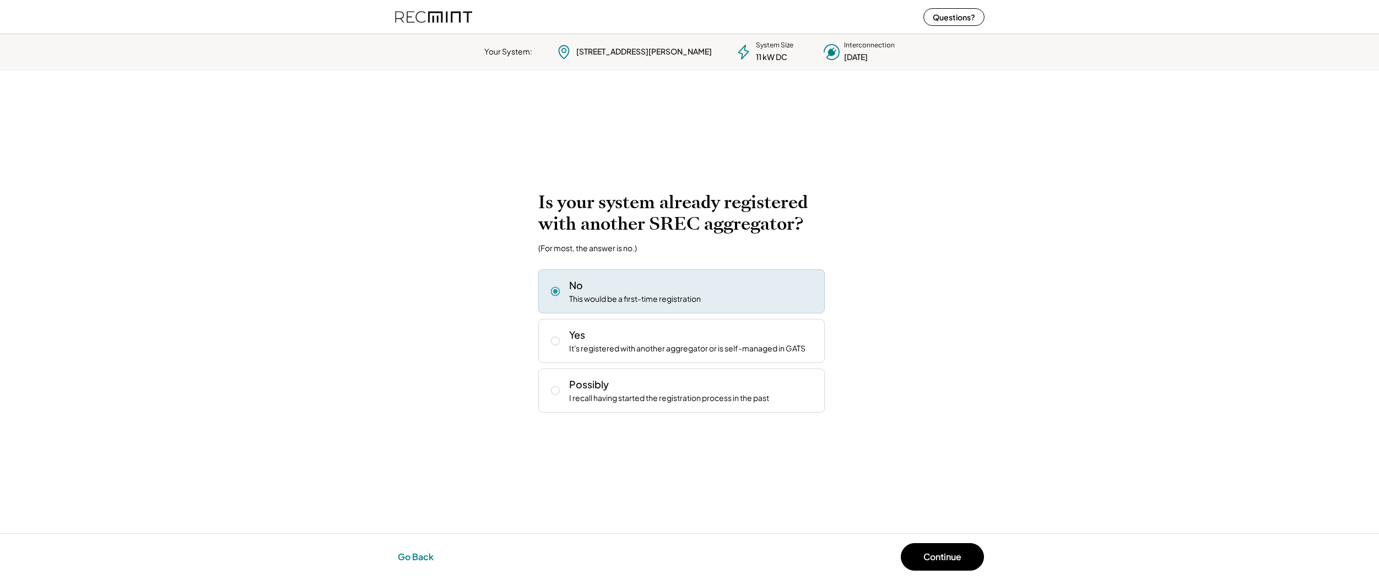
click at [413, 553] on button "Go Back" at bounding box center [415, 557] width 42 height 24
